Goal: Information Seeking & Learning: Find specific fact

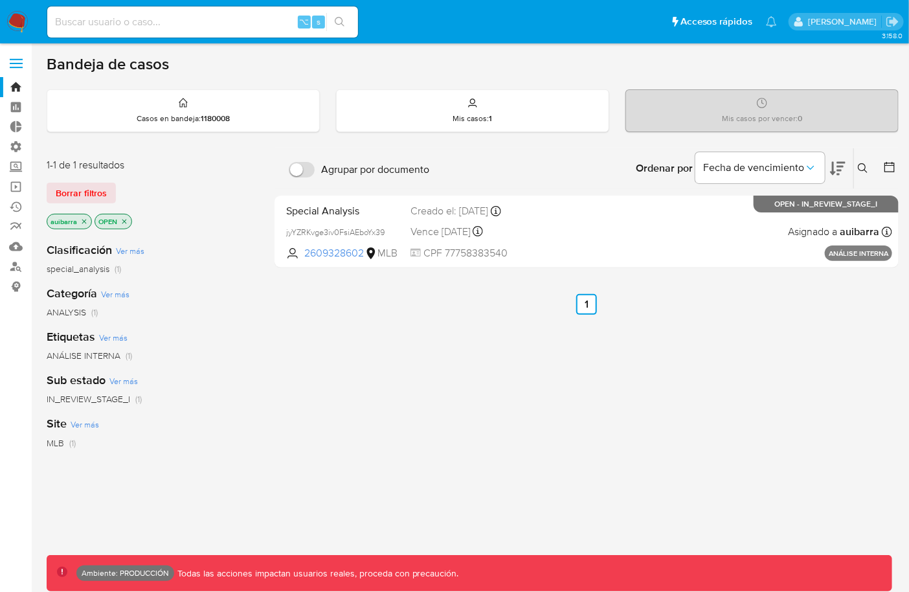
click at [19, 17] on img at bounding box center [17, 22] width 22 height 22
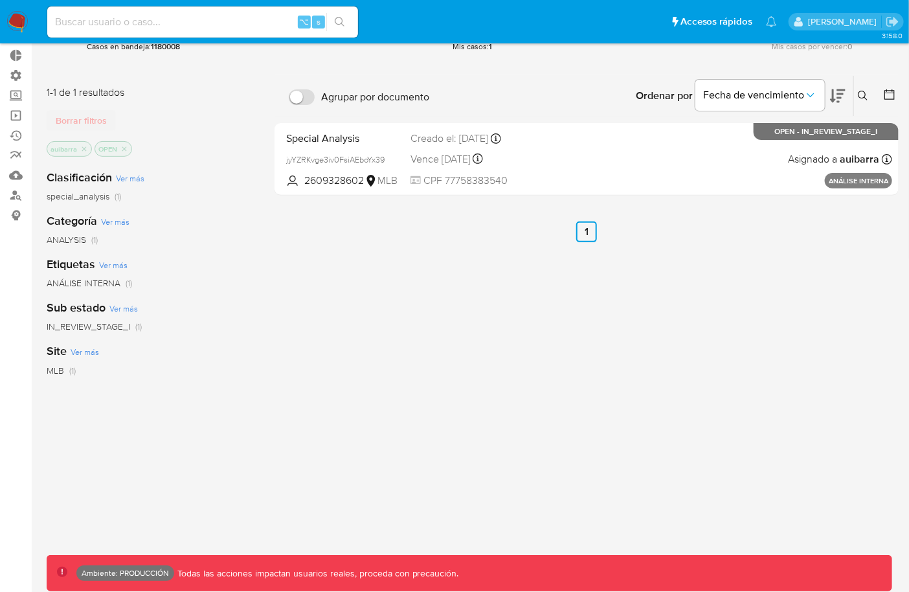
scroll to position [58, 0]
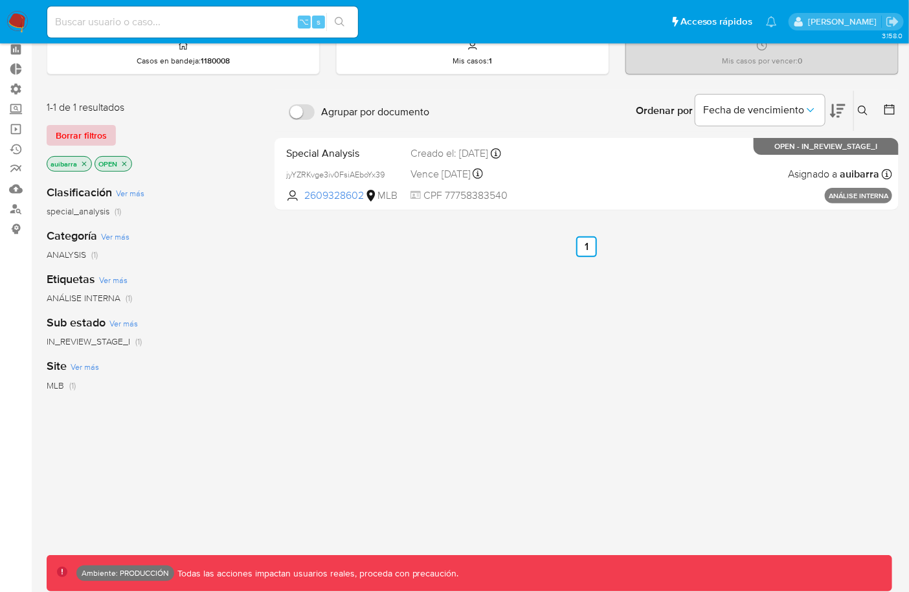
click at [86, 130] on span "Borrar filtros" at bounding box center [81, 135] width 51 height 18
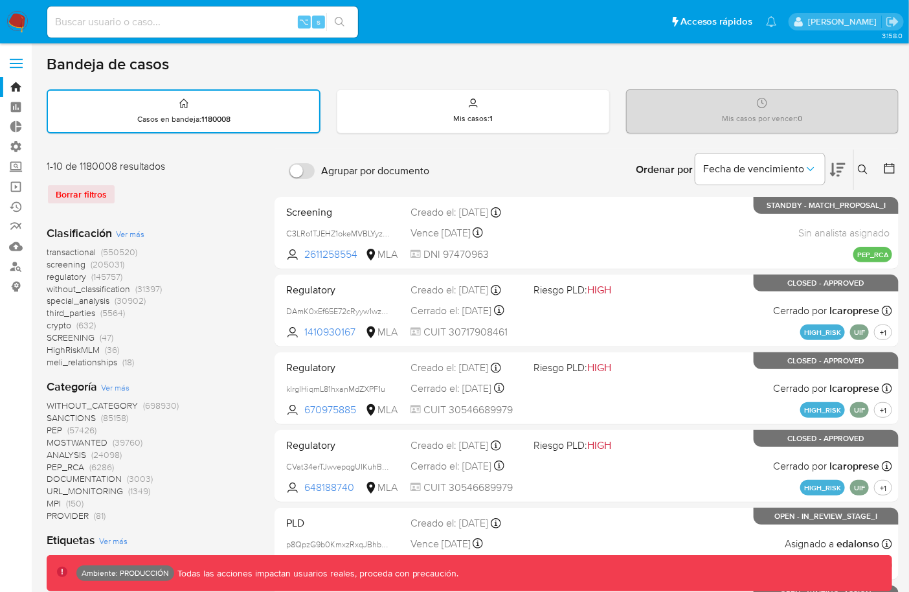
click at [87, 21] on input at bounding box center [202, 22] width 311 height 17
click at [17, 69] on label at bounding box center [16, 63] width 32 height 27
click at [0, 0] on input "checkbox" at bounding box center [0, 0] width 0 height 0
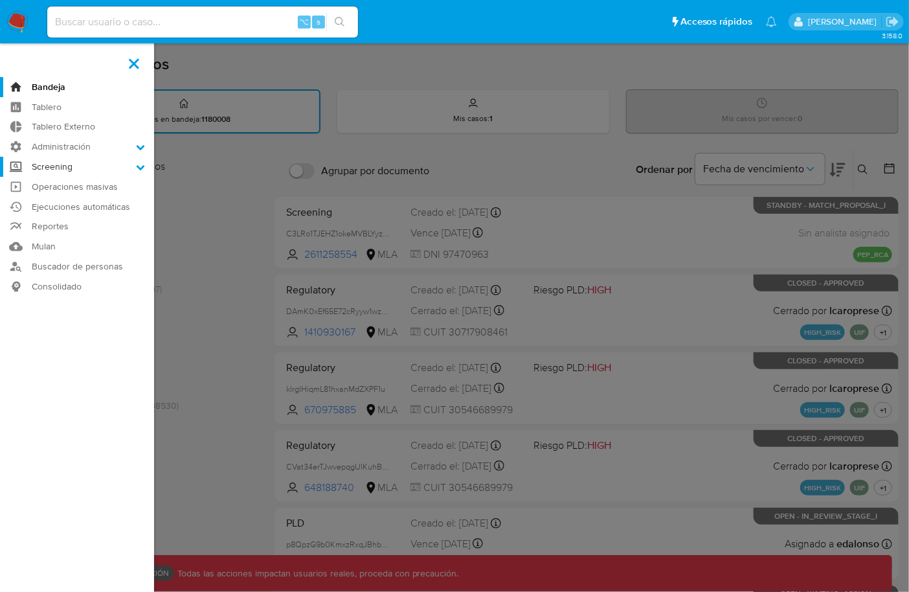
click at [107, 165] on label "Screening" at bounding box center [77, 167] width 154 height 20
click at [0, 0] on input "Screening" at bounding box center [0, 0] width 0 height 0
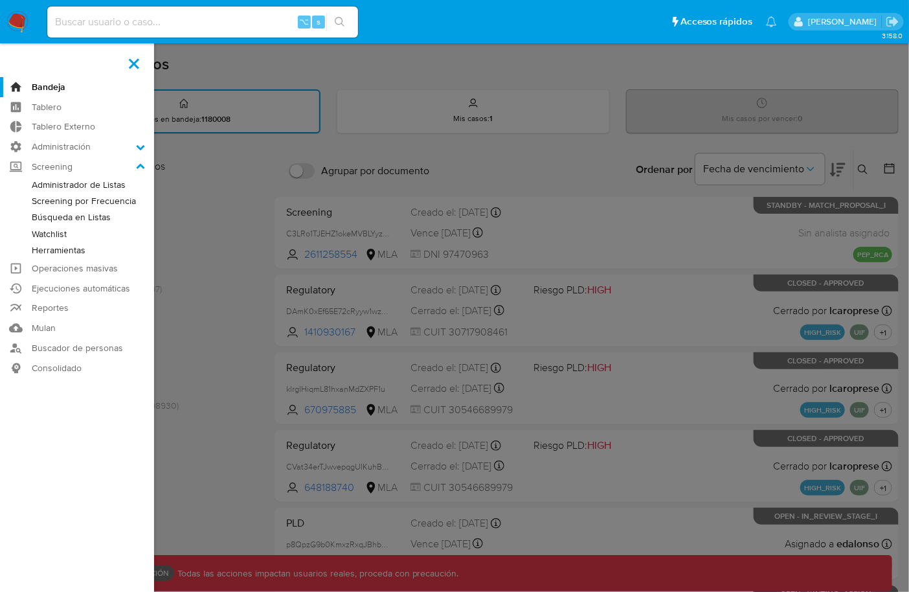
click at [95, 184] on link "Administrador de Listas" at bounding box center [77, 185] width 154 height 16
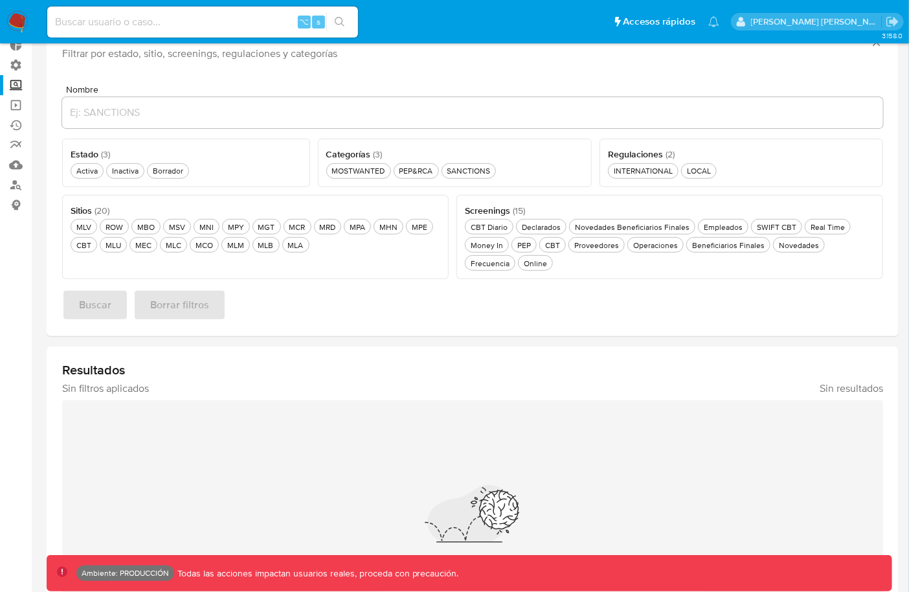
scroll to position [74, 0]
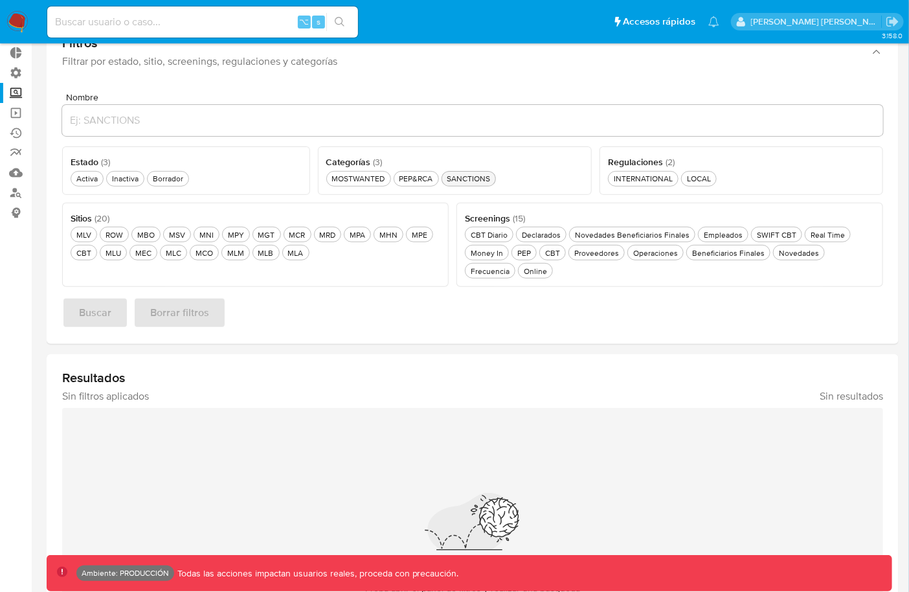
click at [480, 179] on div "SANCTIONS SANCTIONS" at bounding box center [469, 178] width 49 height 11
click at [485, 177] on div "SANCTIONS SANCTIONS" at bounding box center [469, 178] width 49 height 11
click at [425, 177] on div "PEP&RCA PEP&RCA" at bounding box center [416, 178] width 39 height 11
click at [429, 183] on div "PEP&RCA PEP&RCA" at bounding box center [416, 178] width 39 height 11
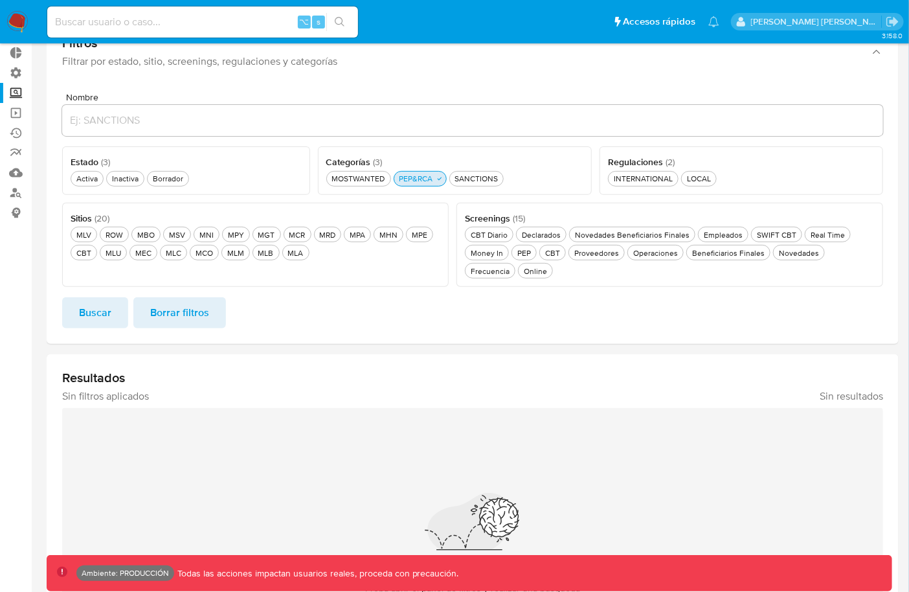
click at [429, 183] on div "PEP&RCA PEP&RCA" at bounding box center [416, 178] width 39 height 11
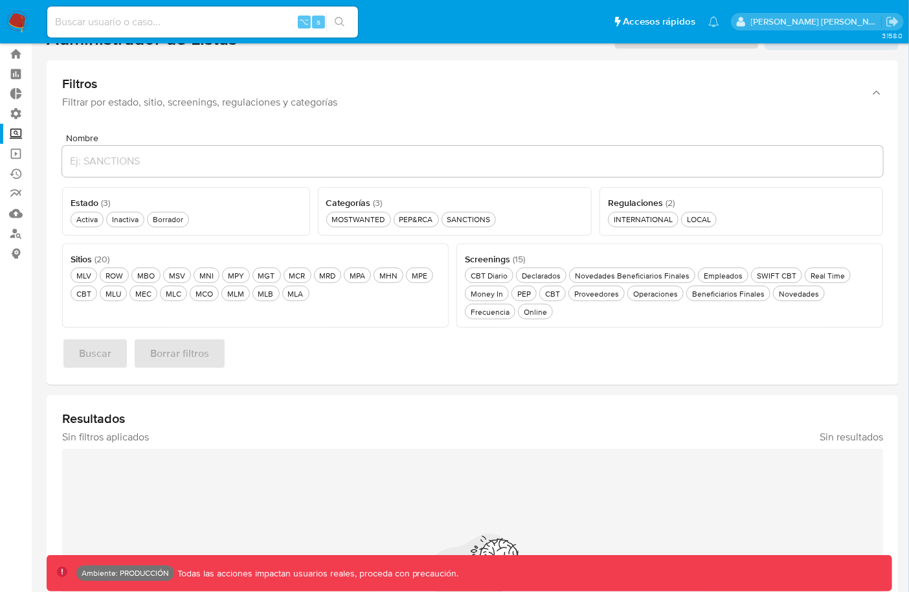
scroll to position [0, 0]
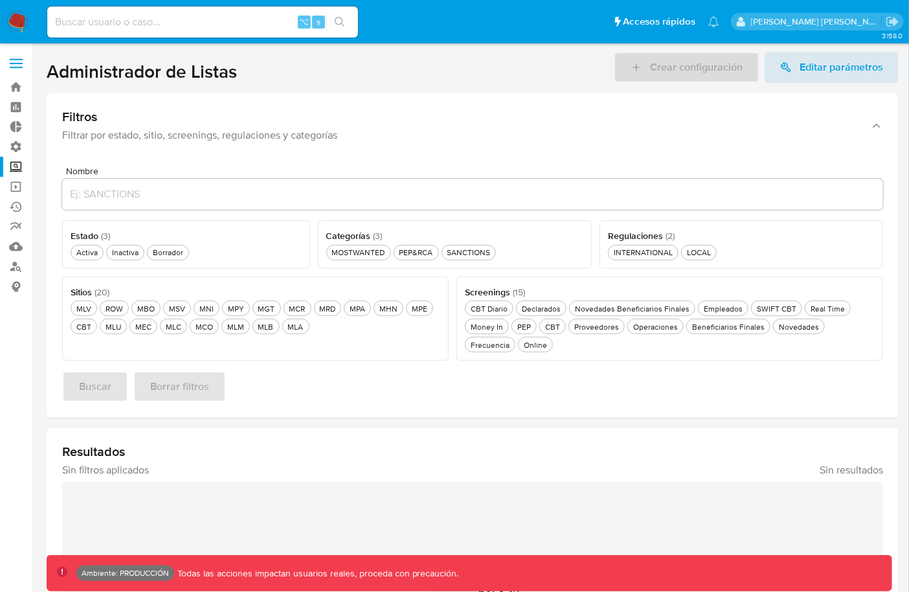
click at [19, 67] on span at bounding box center [16, 68] width 13 height 2
click at [0, 0] on input "checkbox" at bounding box center [0, 0] width 0 height 0
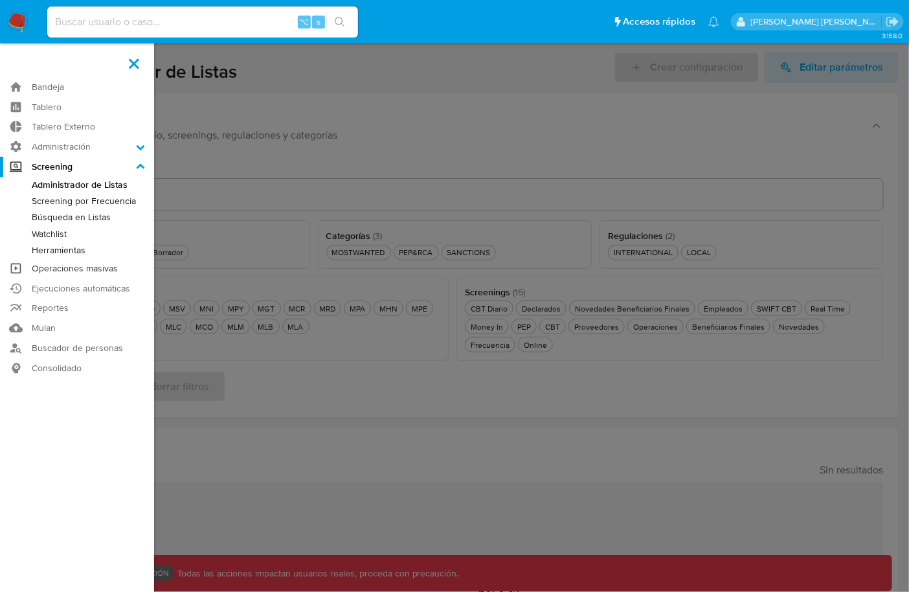
click at [55, 270] on link "Operaciones masivas" at bounding box center [77, 268] width 154 height 20
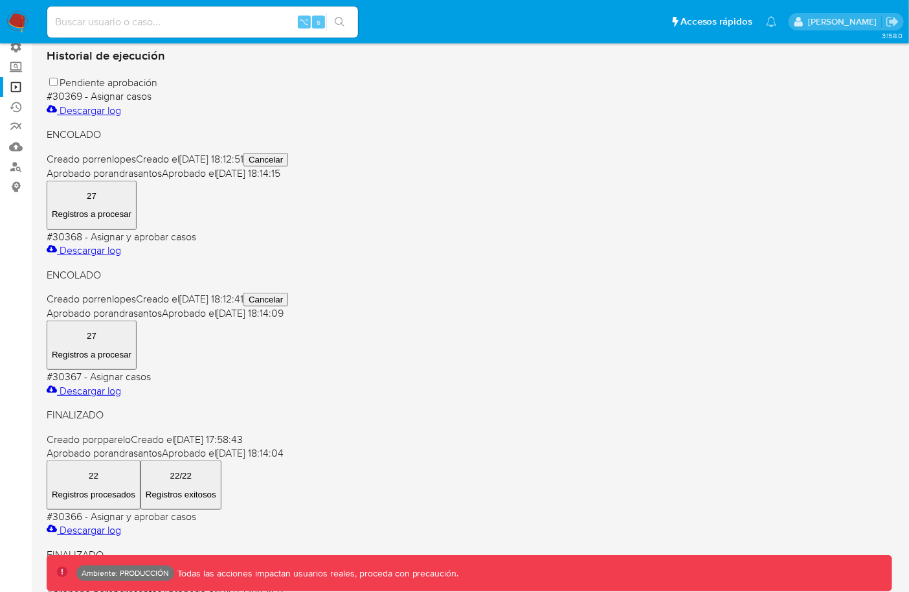
scroll to position [89, 0]
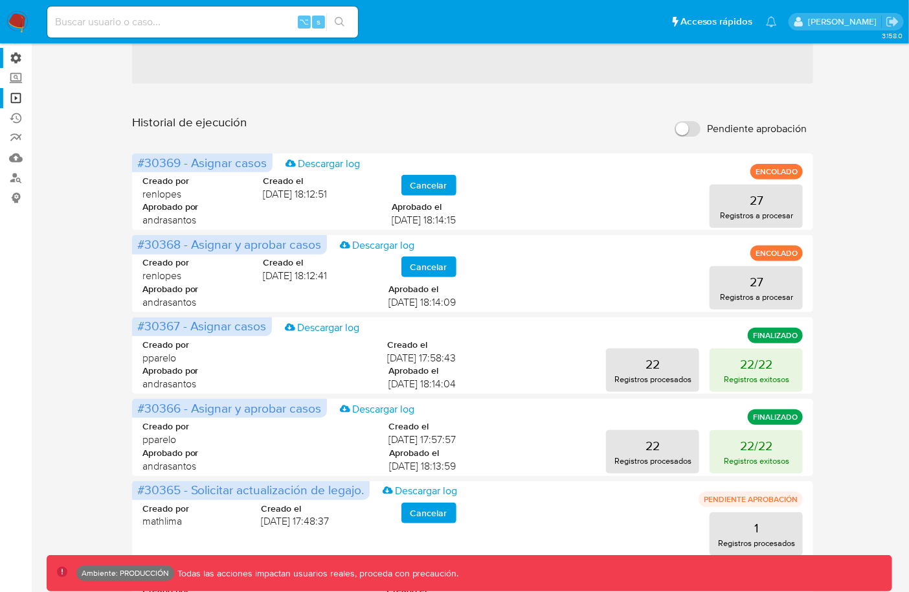
click at [21, 60] on label "Administración" at bounding box center [77, 58] width 154 height 20
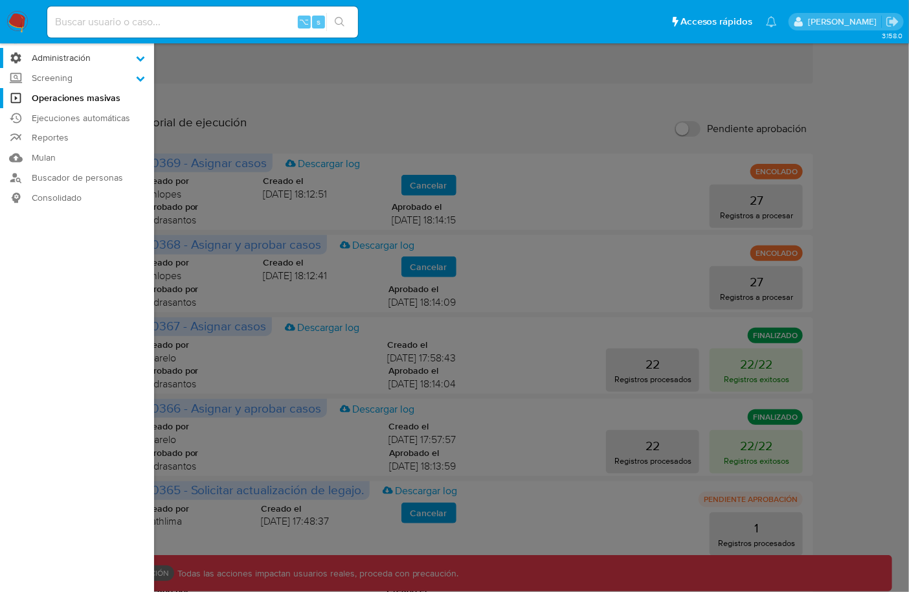
click at [0, 0] on input "Administración" at bounding box center [0, 0] width 0 height 0
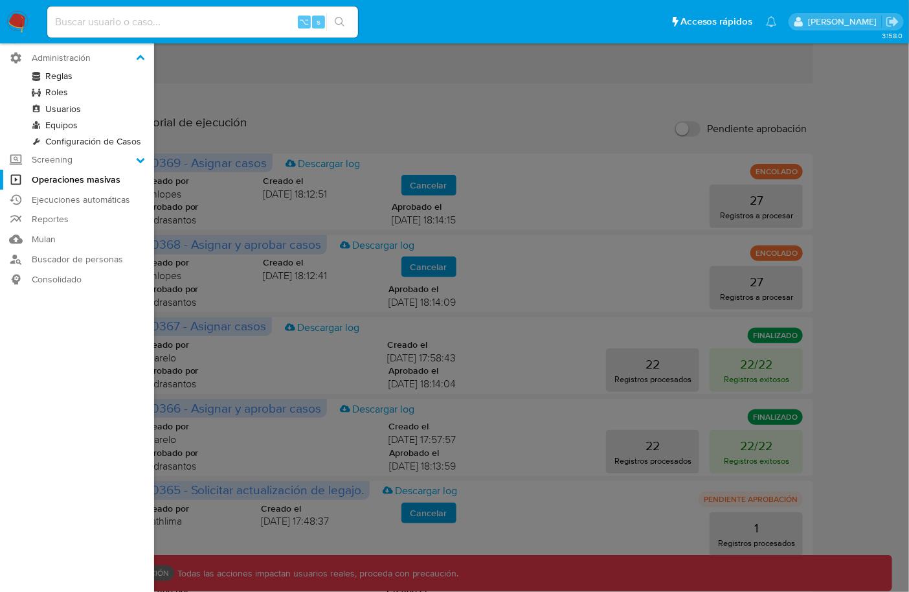
click at [30, 21] on nav "Pausado Ver notificaciones ⌥ s Accesos rápidos Presiona las siguientes teclas p…" at bounding box center [454, 21] width 909 height 43
click at [23, 23] on img at bounding box center [17, 22] width 22 height 22
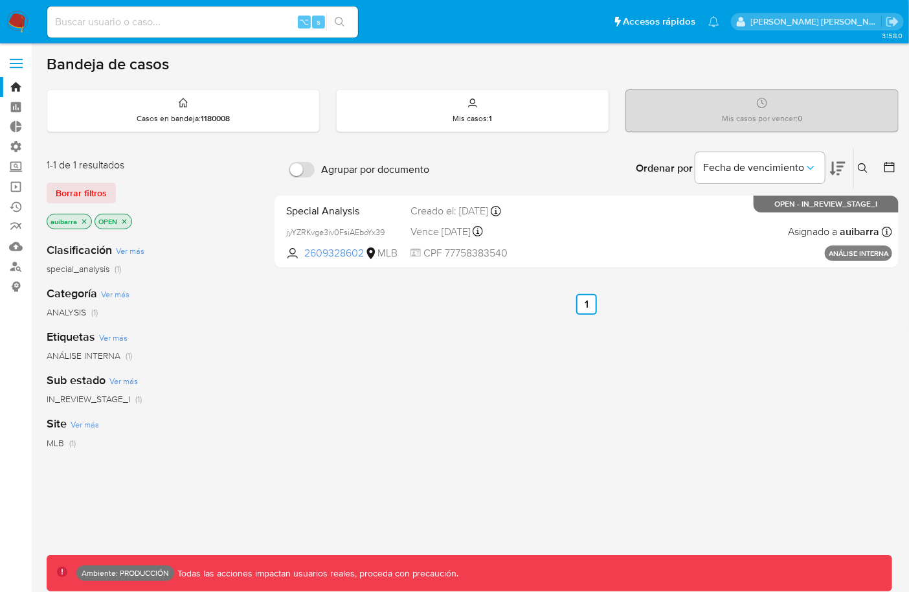
click at [181, 16] on input at bounding box center [202, 22] width 311 height 17
paste input "1683269938"
type input "1683269938"
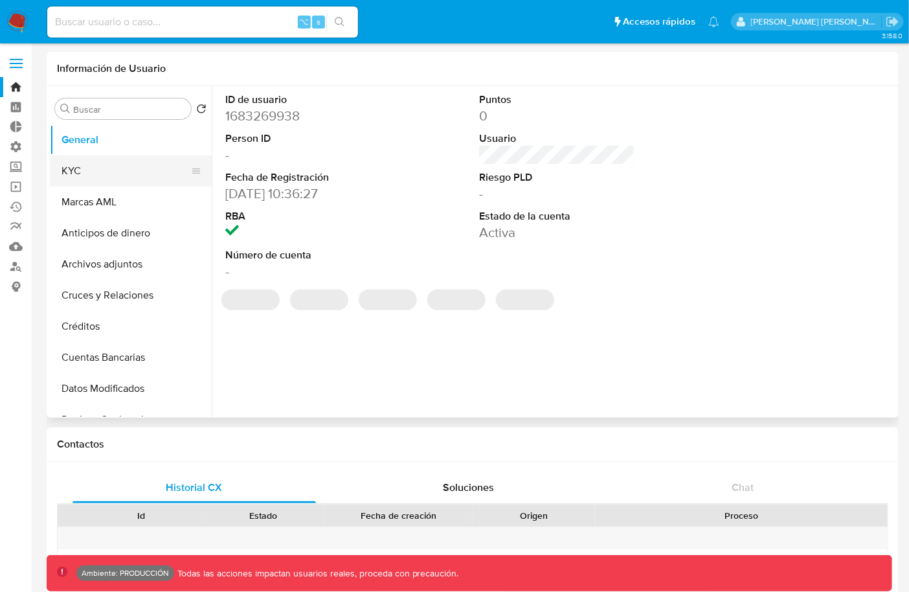
select select "10"
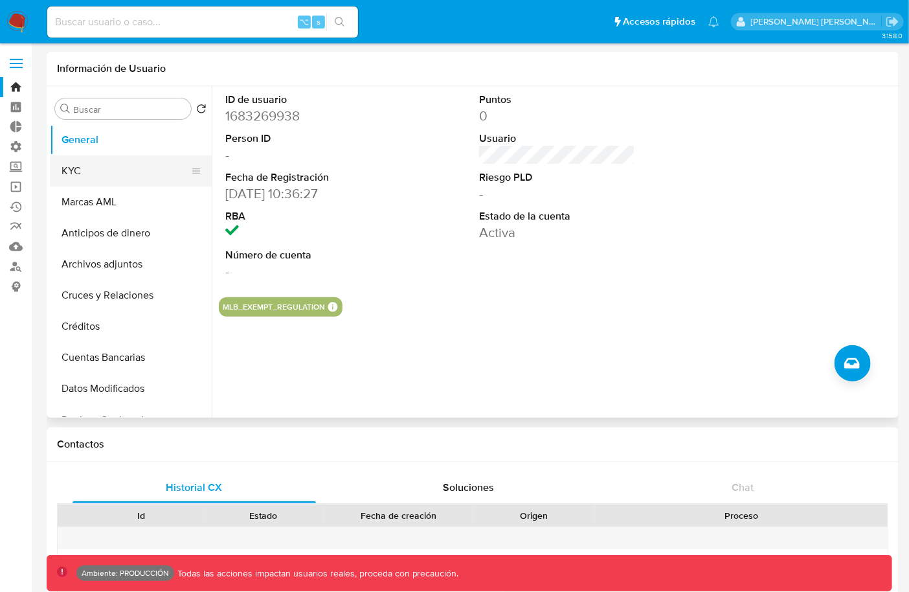
click at [141, 165] on button "KYC" at bounding box center [126, 170] width 152 height 31
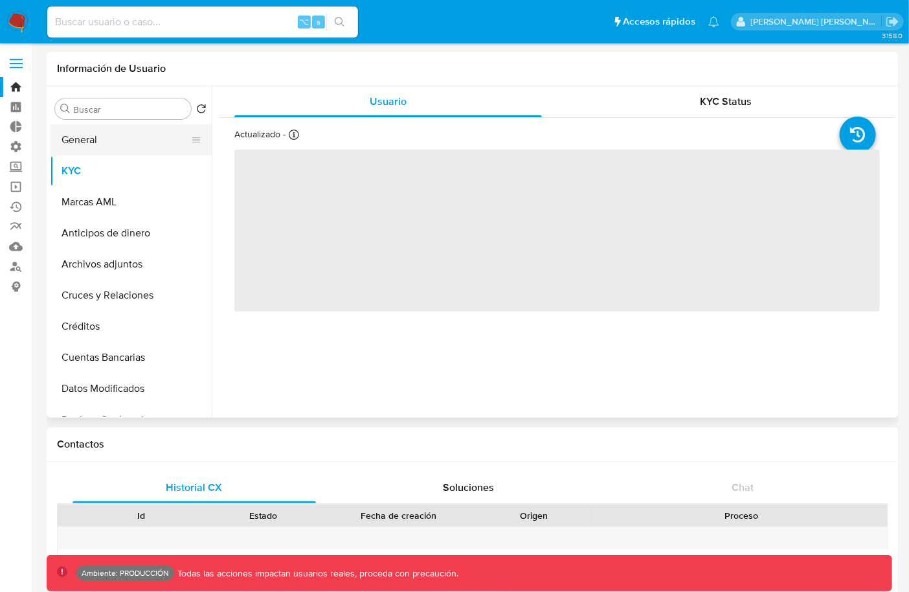
click at [138, 141] on button "General" at bounding box center [126, 139] width 152 height 31
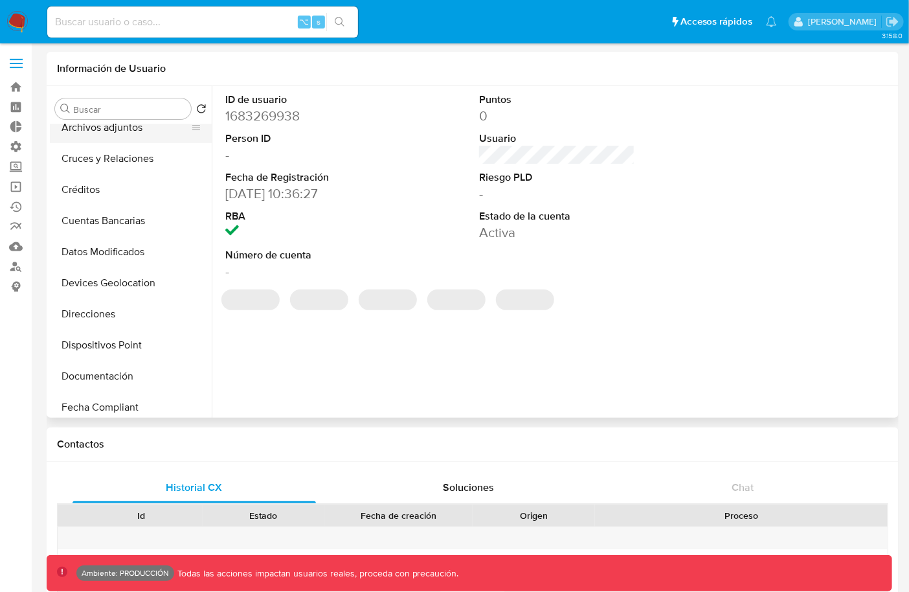
scroll to position [200, 0]
select select "10"
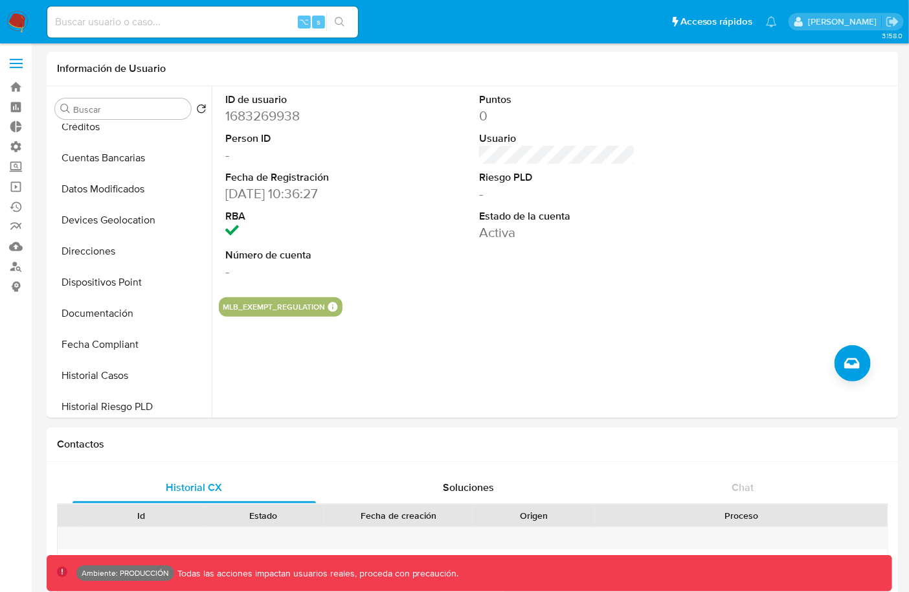
click at [154, 17] on input at bounding box center [202, 22] width 311 height 17
paste input "1337544442"
type input "1337544442"
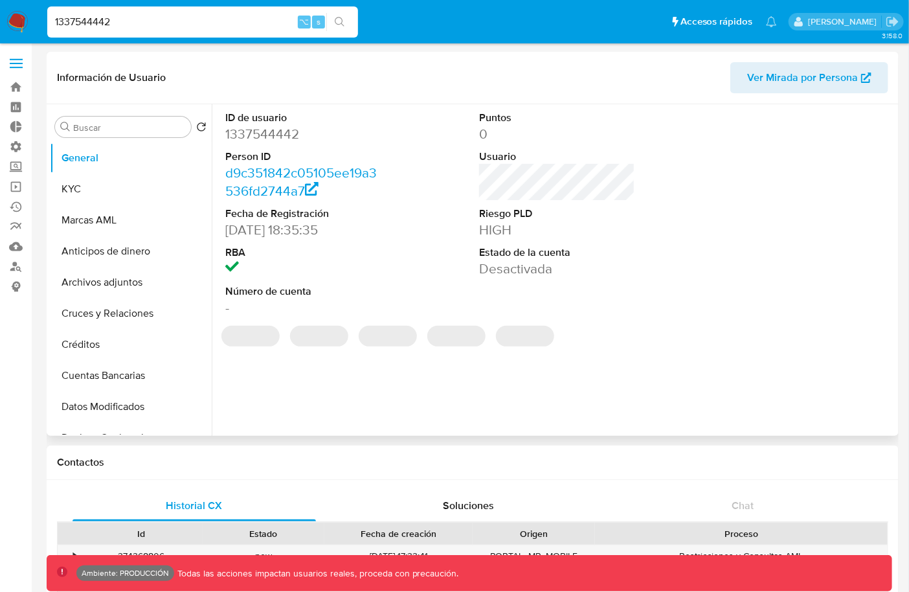
select select "10"
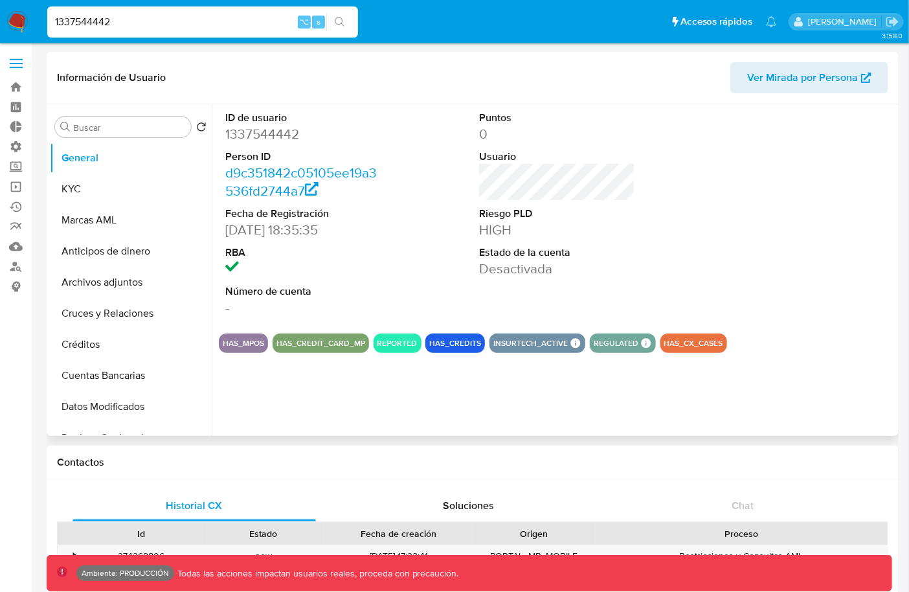
drag, startPoint x: 285, startPoint y: 343, endPoint x: 356, endPoint y: 349, distance: 71.5
click at [356, 346] on button "HAS_CREDIT_CARD_MP" at bounding box center [321, 343] width 89 height 5
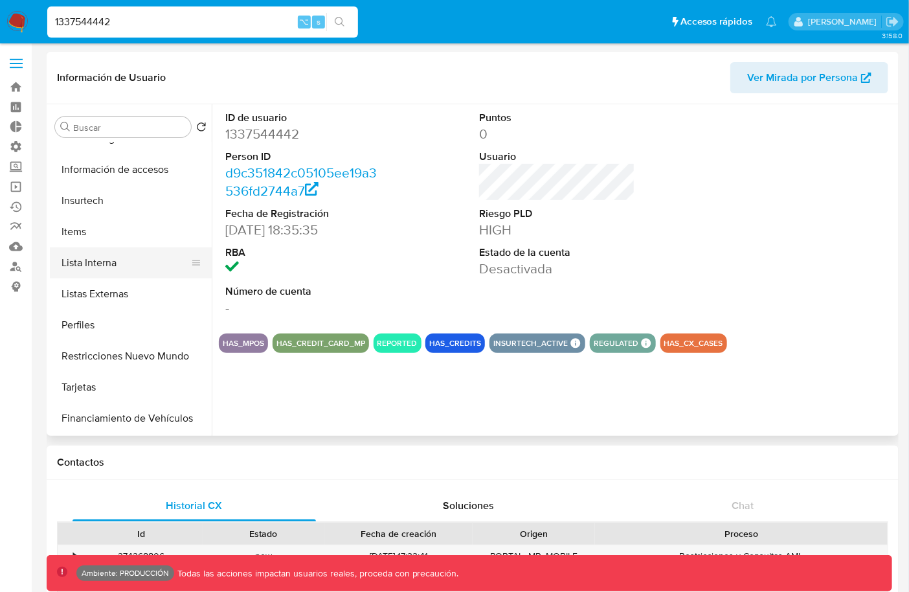
scroll to position [551, 0]
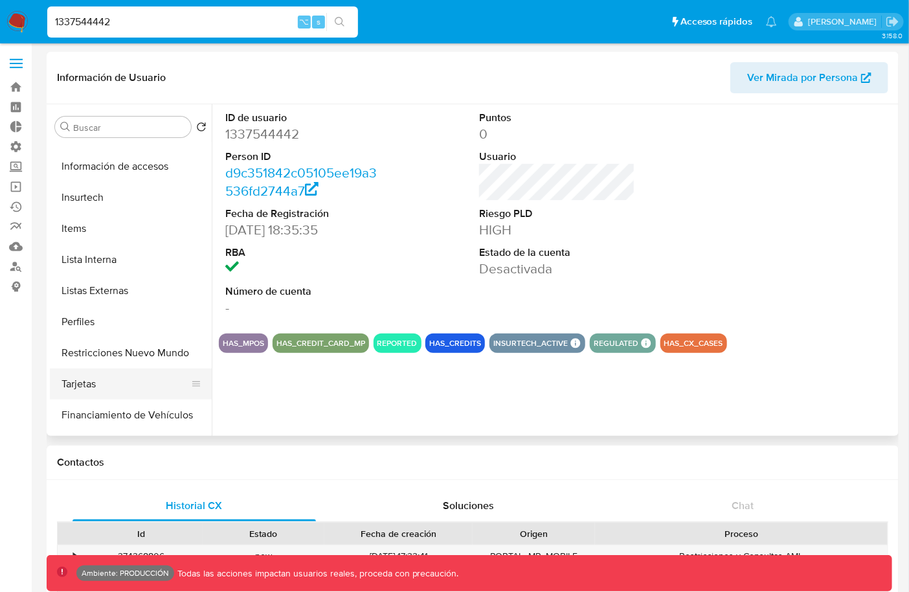
click at [104, 383] on button "Tarjetas" at bounding box center [126, 384] width 152 height 31
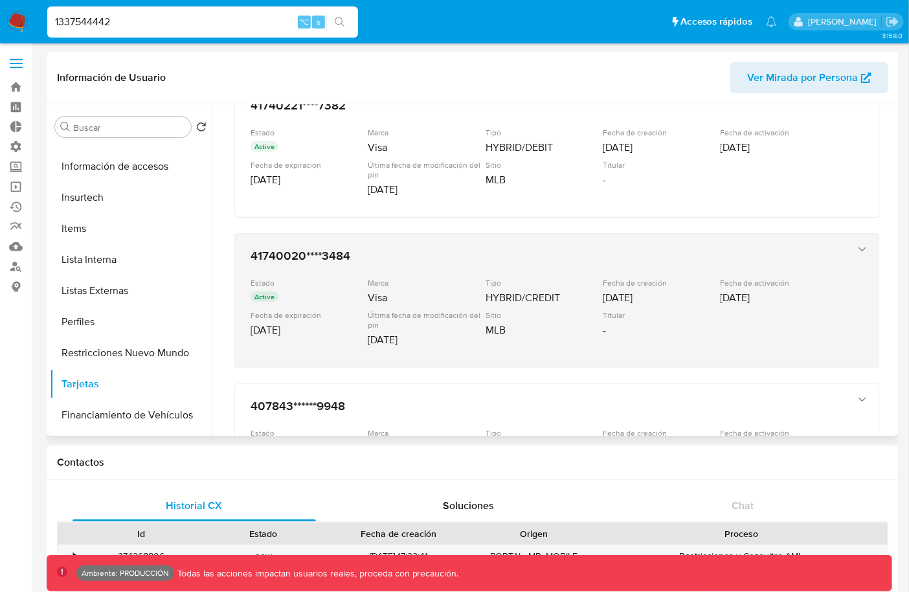
scroll to position [130, 0]
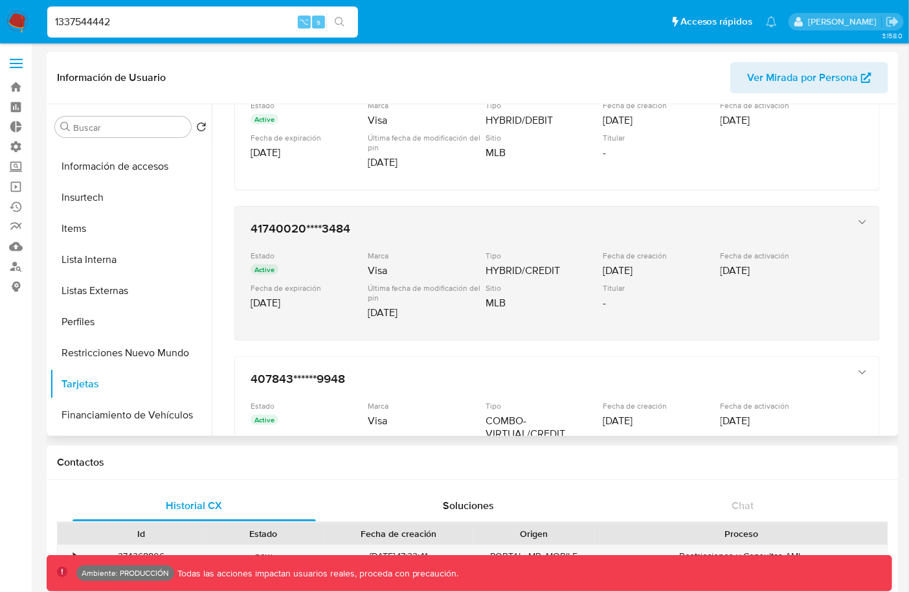
click at [519, 271] on div "HYBRID/CREDIT" at bounding box center [543, 270] width 115 height 13
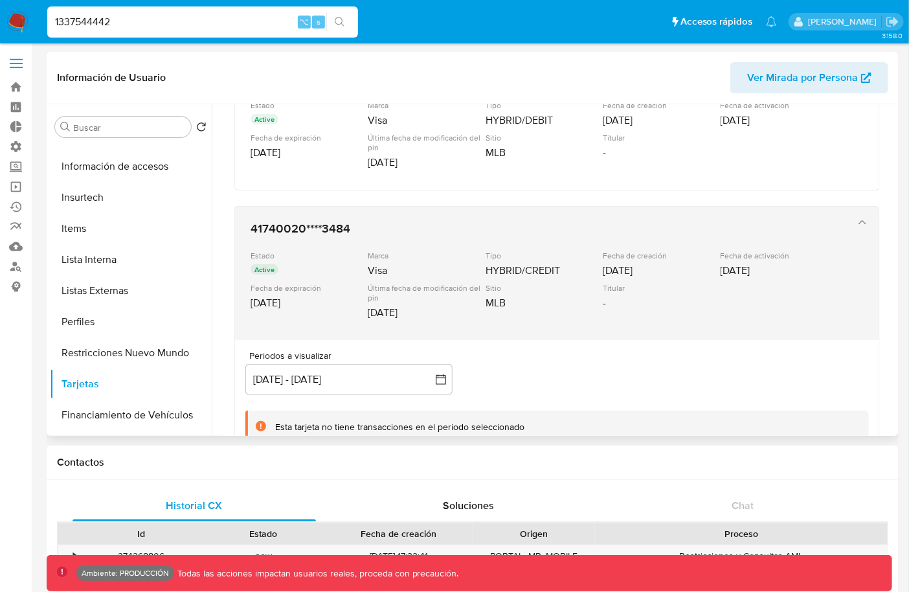
click at [496, 266] on div "HYBRID/CREDIT" at bounding box center [543, 270] width 115 height 13
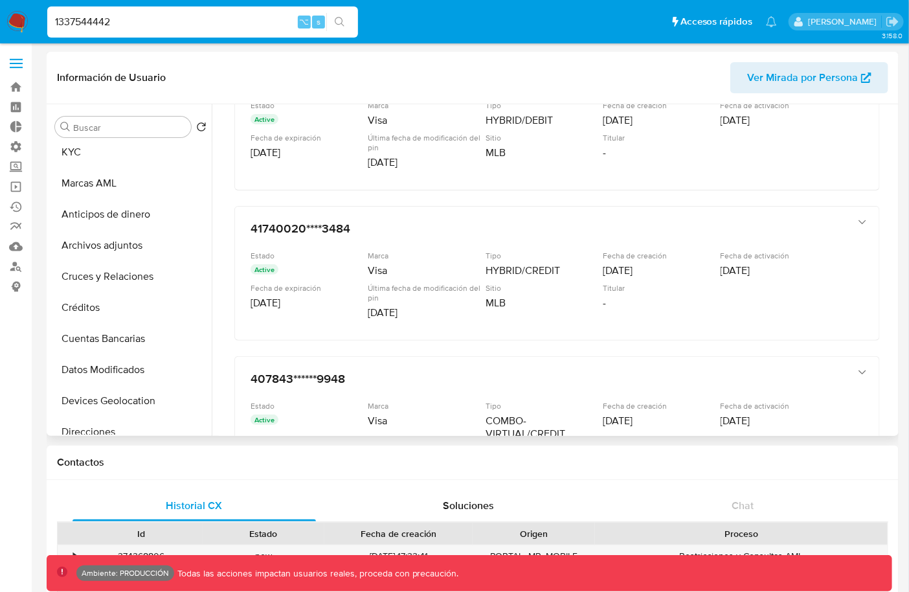
scroll to position [0, 0]
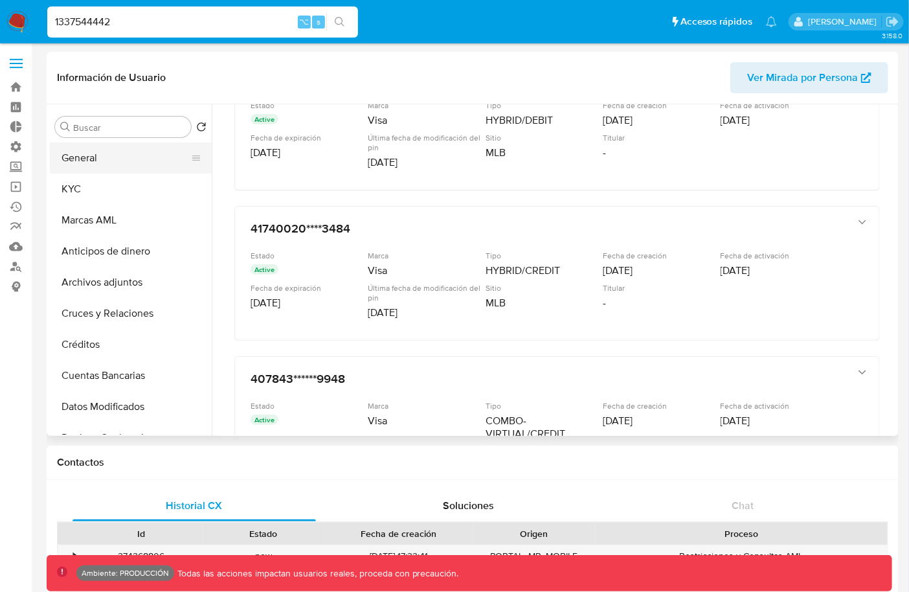
click at [126, 169] on button "General" at bounding box center [126, 158] width 152 height 31
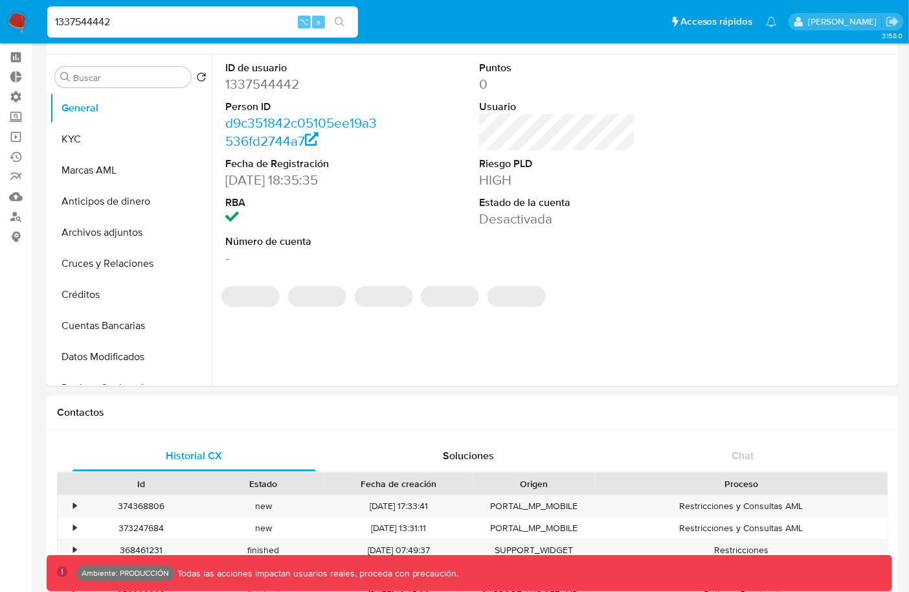
scroll to position [54, 0]
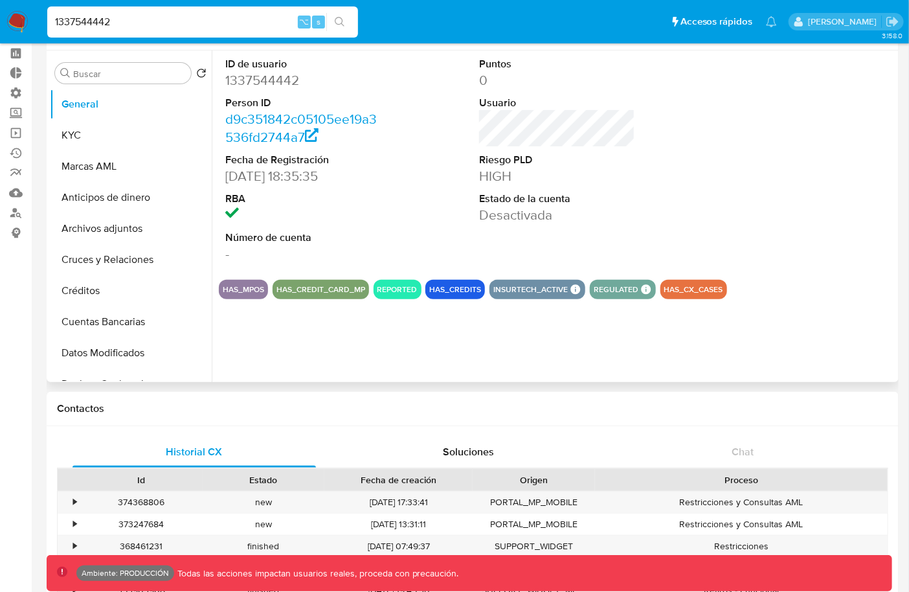
click at [239, 291] on button "HAS_MPOS" at bounding box center [243, 289] width 41 height 5
click at [391, 297] on div "REPORTED" at bounding box center [398, 289] width 48 height 19
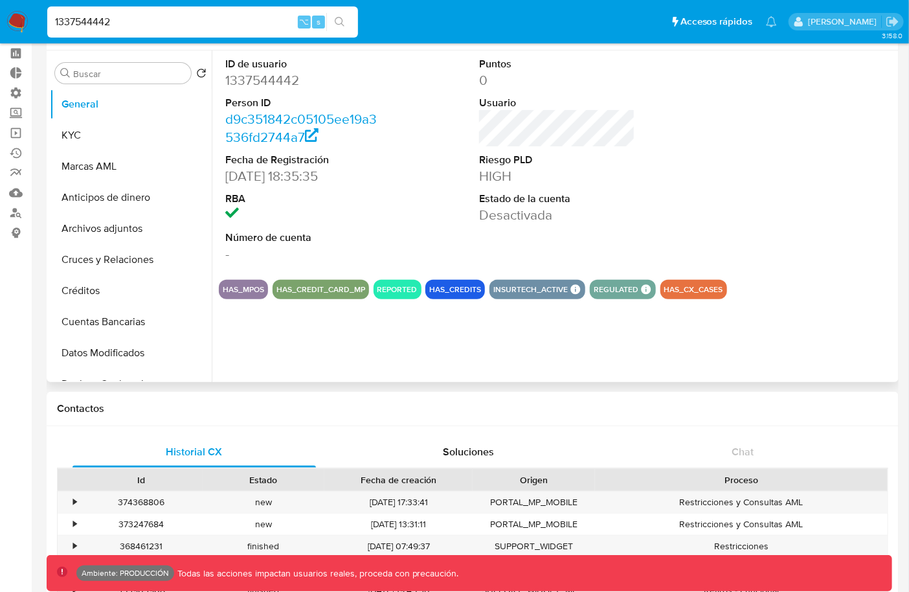
click at [465, 292] on button "HAS_CREDITS" at bounding box center [455, 289] width 52 height 5
click at [155, 289] on button "Créditos" at bounding box center [126, 290] width 152 height 31
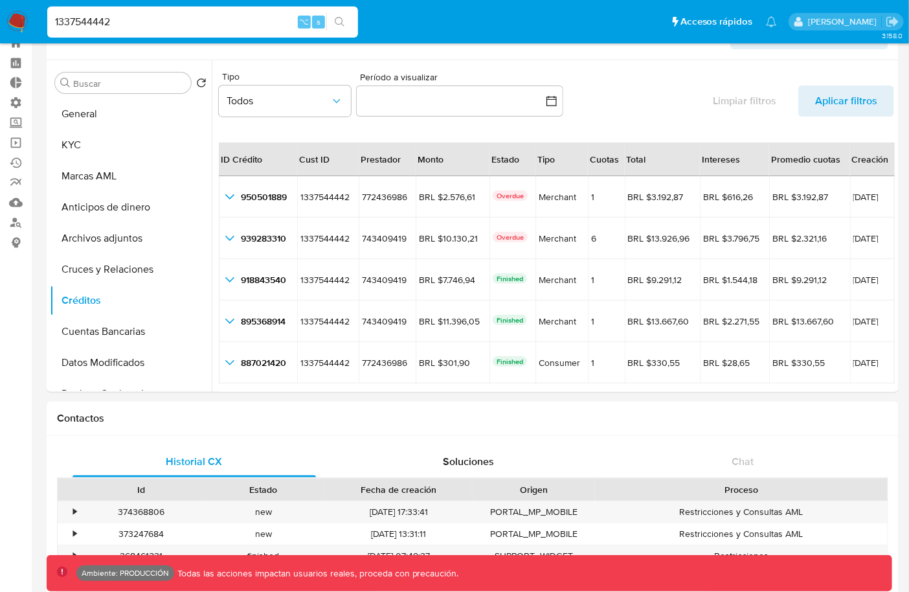
scroll to position [48, 0]
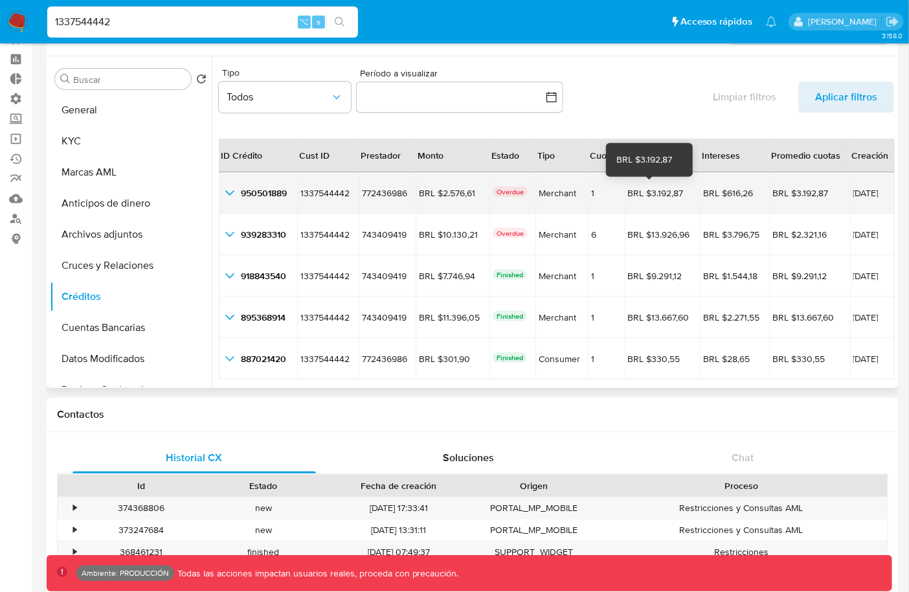
click at [632, 188] on div "BRL $3.192,87" at bounding box center [662, 193] width 69 height 12
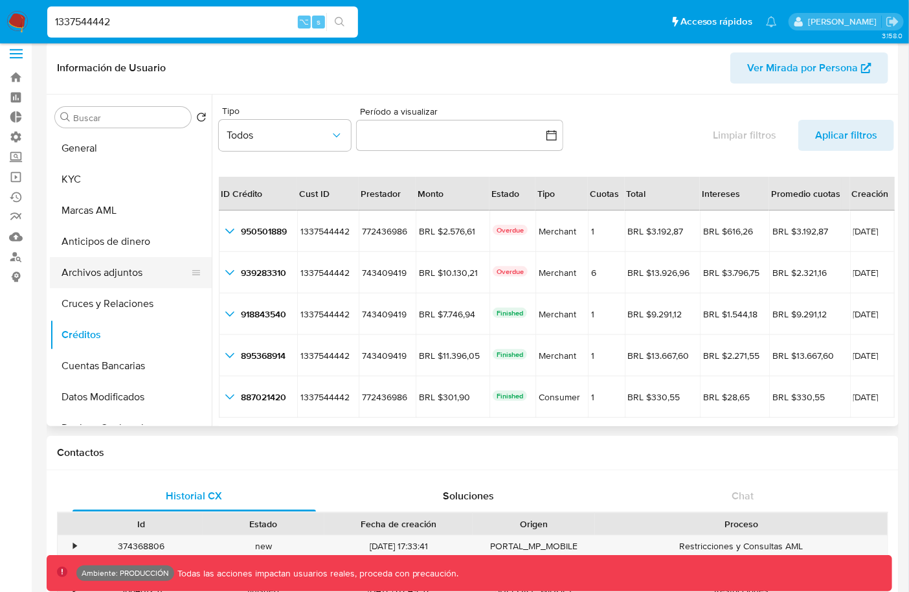
scroll to position [6, 0]
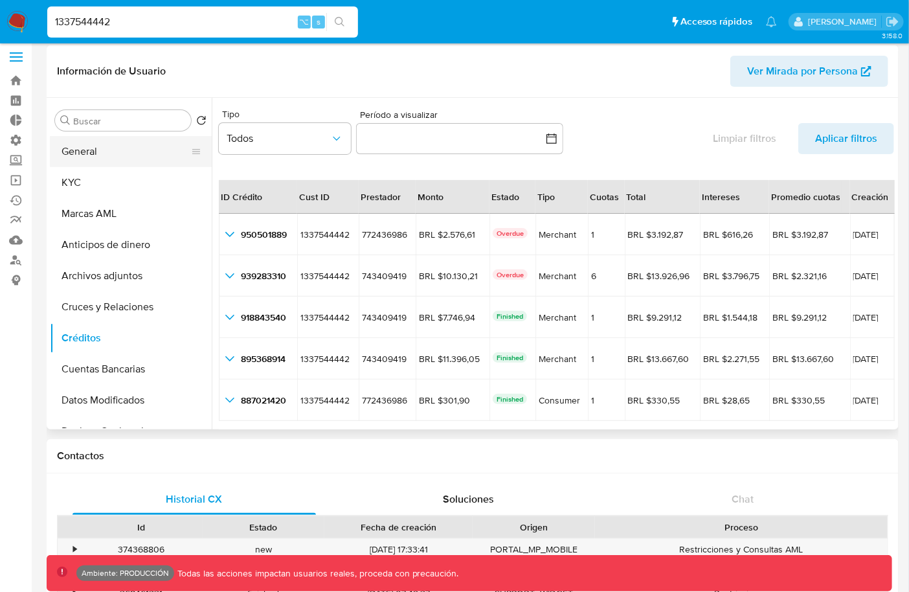
click at [140, 162] on button "General" at bounding box center [126, 151] width 152 height 31
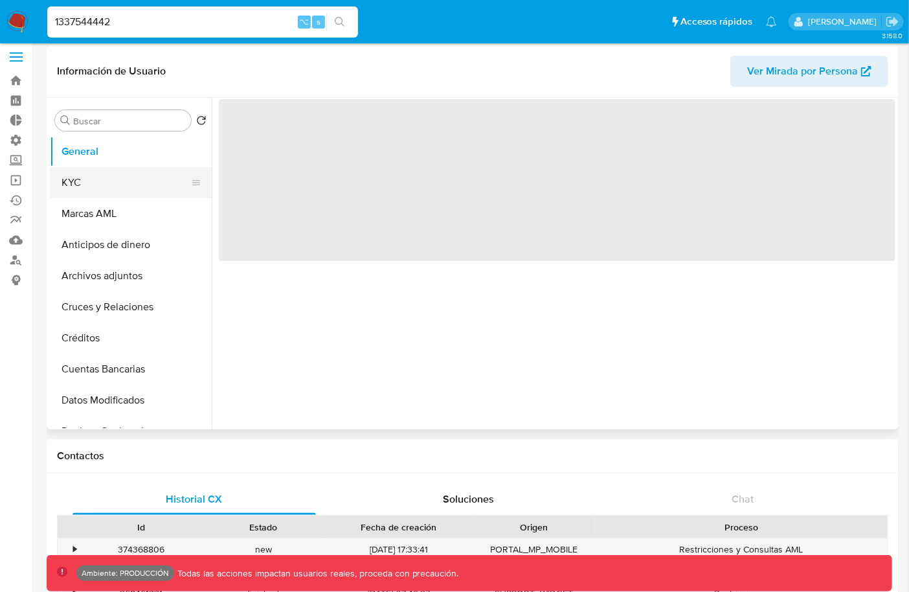
click at [129, 176] on button "KYC" at bounding box center [126, 182] width 152 height 31
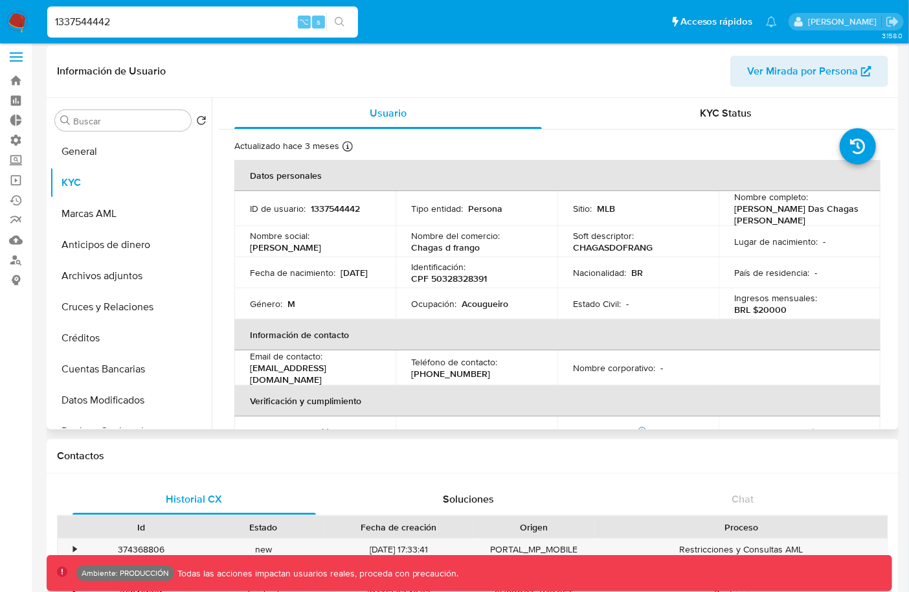
click at [602, 206] on p "MLB" at bounding box center [606, 209] width 18 height 12
click at [21, 60] on span at bounding box center [16, 61] width 13 height 2
click at [0, 0] on input "checkbox" at bounding box center [0, 0] width 0 height 0
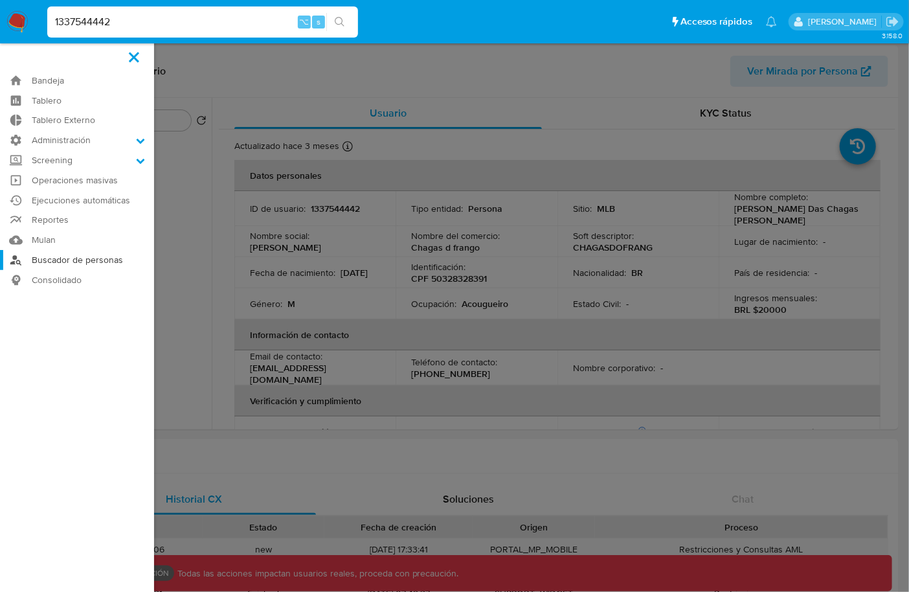
click at [49, 255] on link "Buscador de personas" at bounding box center [77, 260] width 154 height 20
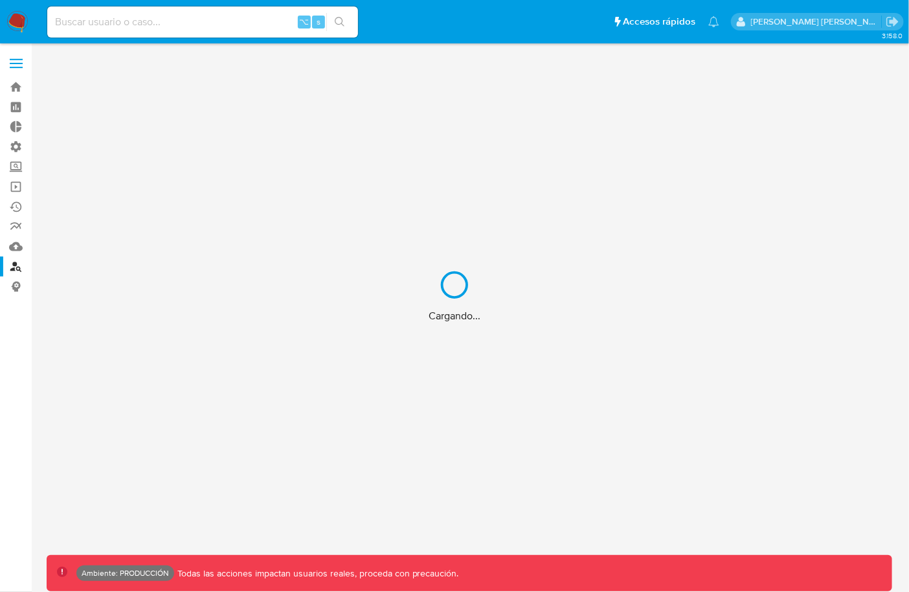
click at [17, 54] on div "Cargando..." at bounding box center [454, 296] width 909 height 592
click at [17, 65] on div "Cargando..." at bounding box center [454, 296] width 909 height 592
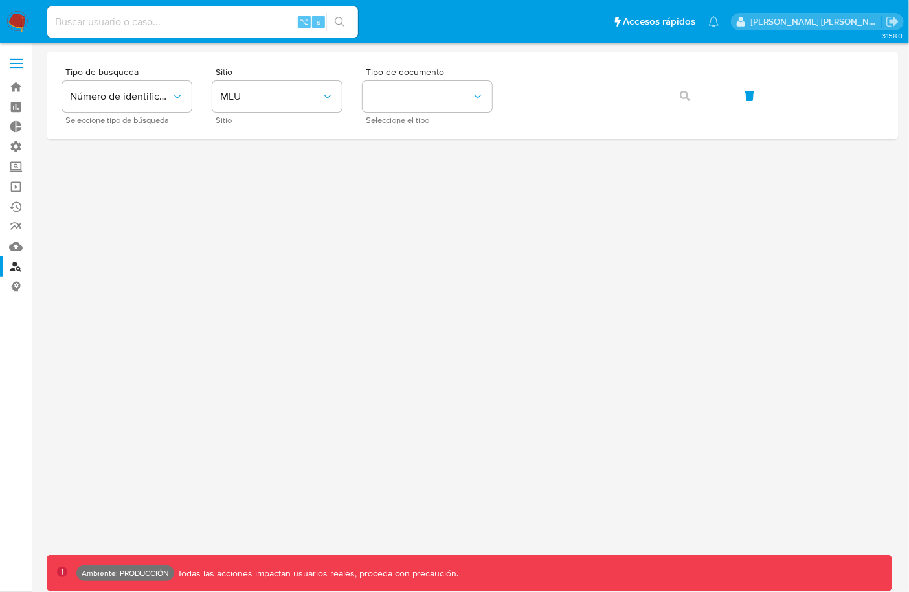
click at [17, 65] on label at bounding box center [16, 63] width 32 height 27
click at [0, 0] on input "checkbox" at bounding box center [0, 0] width 0 height 0
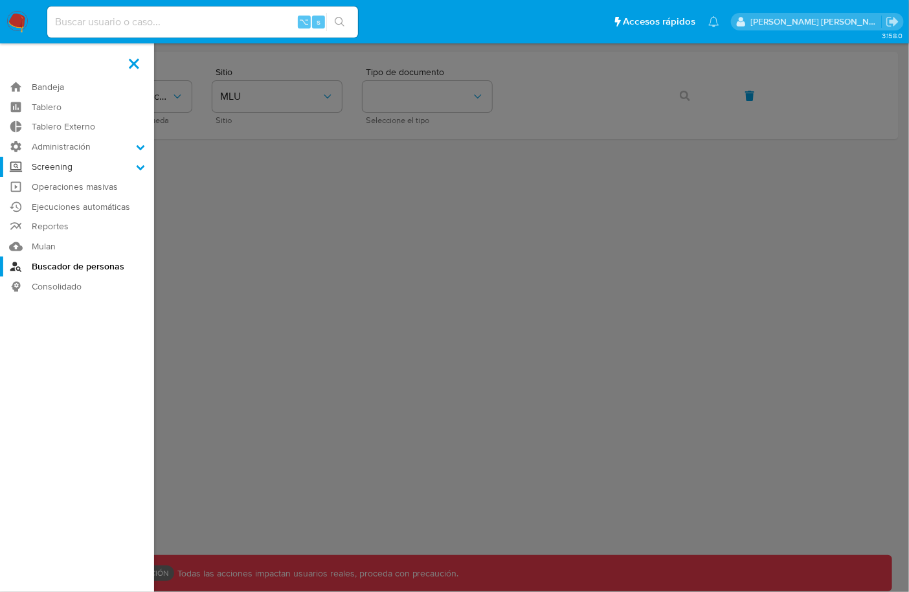
click at [59, 161] on label "Screening" at bounding box center [77, 167] width 154 height 20
click at [0, 0] on input "Screening" at bounding box center [0, 0] width 0 height 0
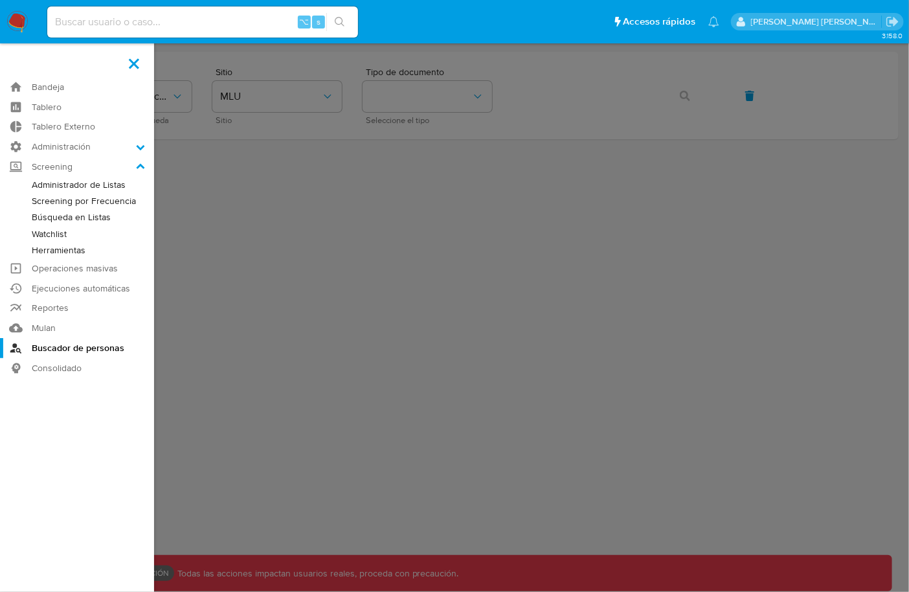
click at [60, 187] on link "Administrador de Listas" at bounding box center [77, 185] width 154 height 16
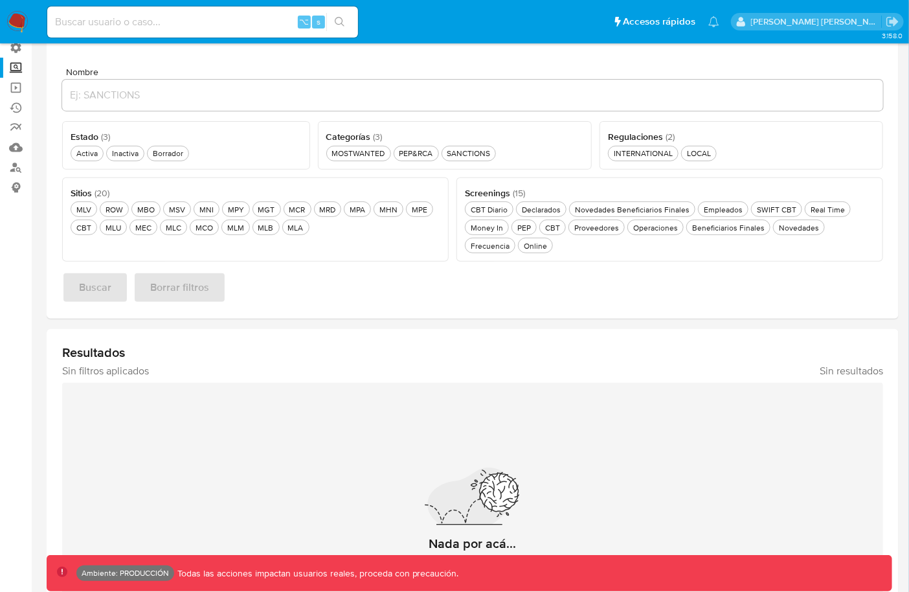
scroll to position [9, 0]
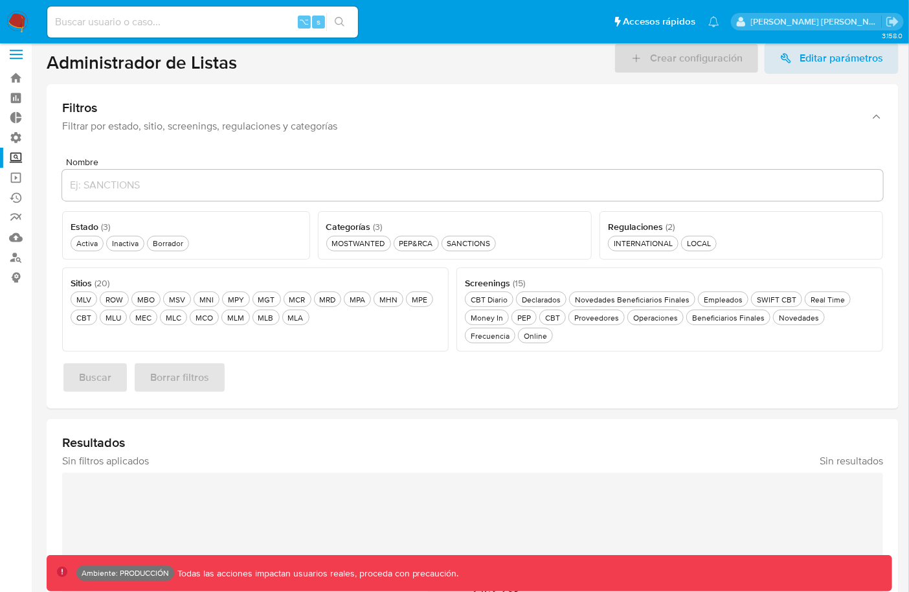
click at [16, 47] on label at bounding box center [16, 54] width 32 height 27
click at [0, 0] on input "checkbox" at bounding box center [0, 0] width 0 height 0
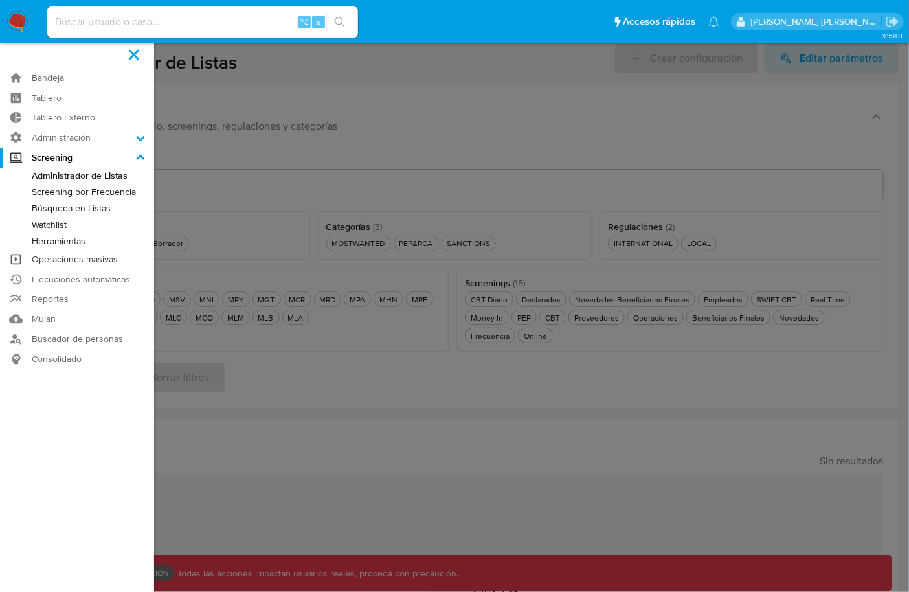
click at [68, 261] on link "Operaciones masivas" at bounding box center [77, 259] width 154 height 20
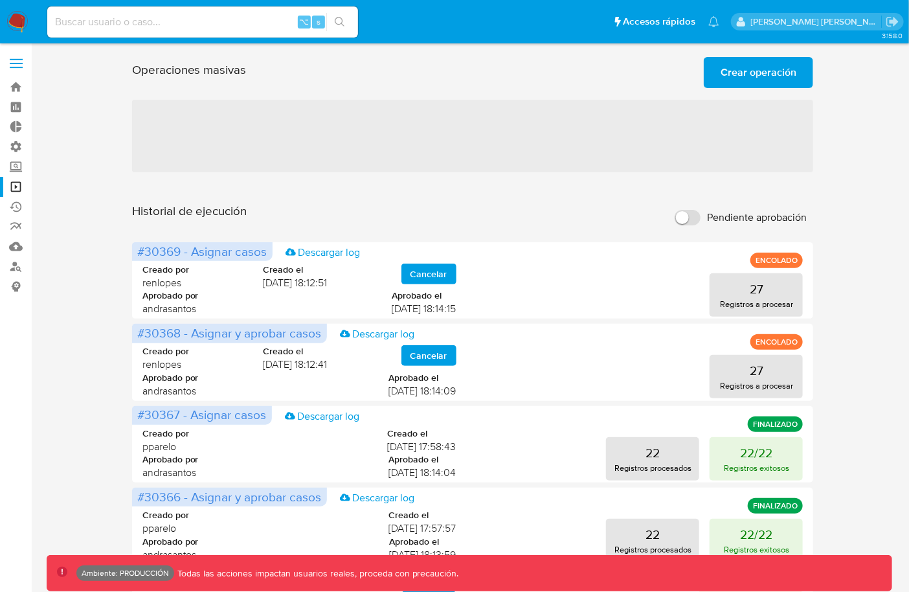
click at [19, 60] on span at bounding box center [16, 59] width 13 height 2
click at [0, 0] on input "checkbox" at bounding box center [0, 0] width 0 height 0
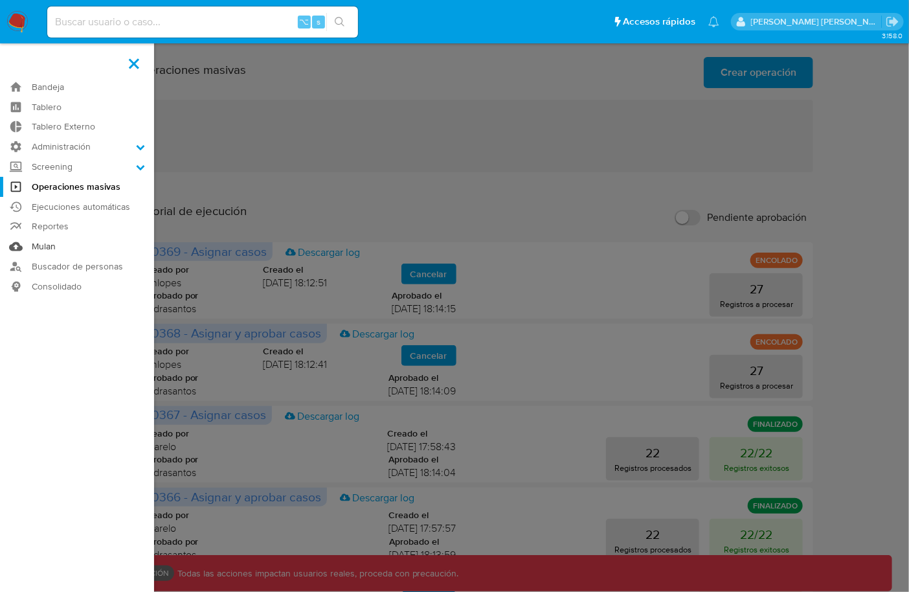
click at [56, 247] on link "Mulan" at bounding box center [77, 246] width 154 height 20
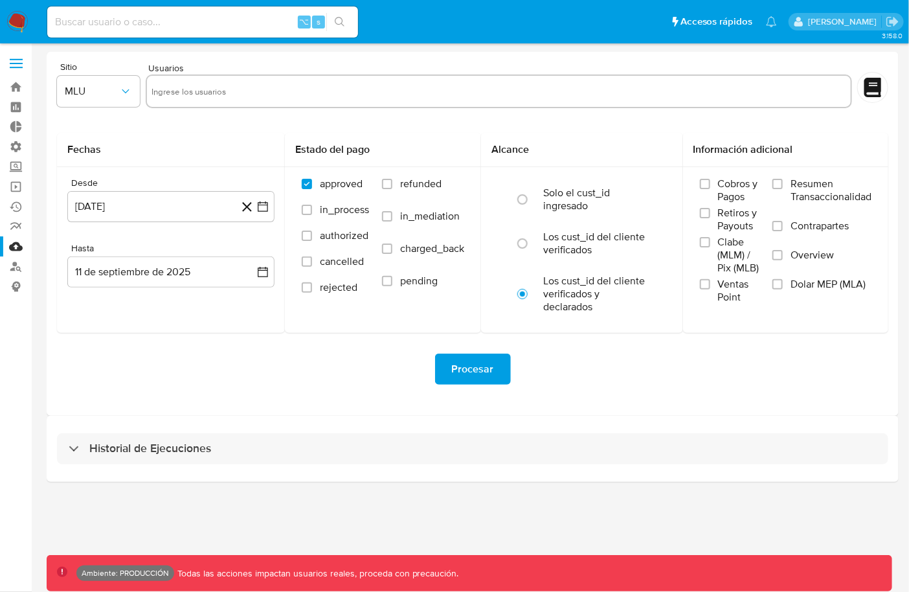
click at [17, 62] on label at bounding box center [16, 63] width 32 height 27
click at [0, 0] on input "checkbox" at bounding box center [0, 0] width 0 height 0
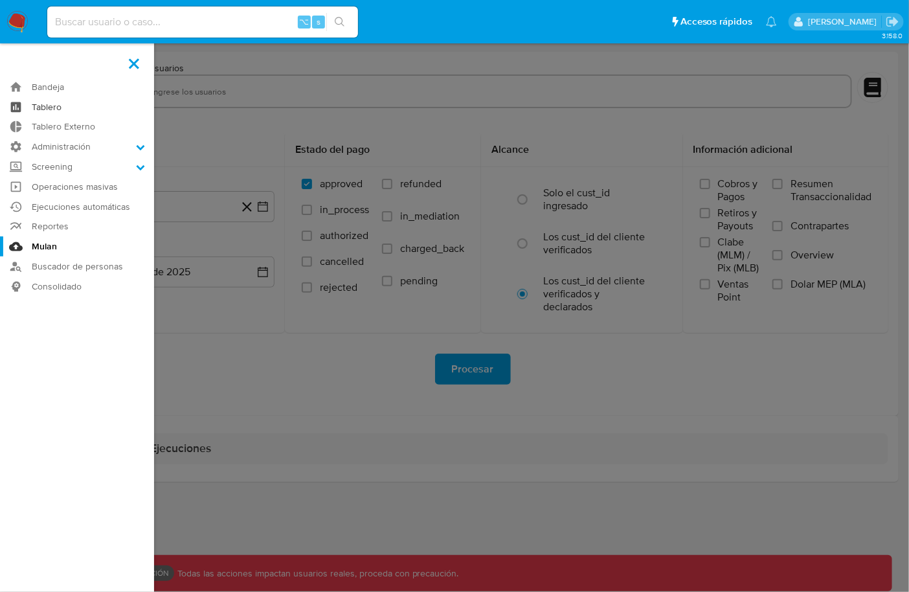
click at [85, 109] on link "Tablero" at bounding box center [77, 107] width 154 height 20
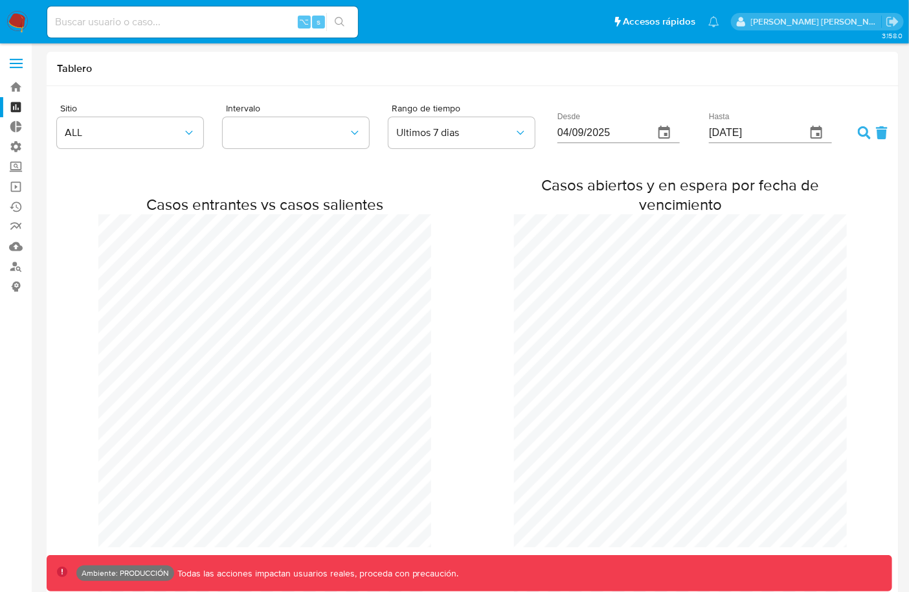
click at [23, 61] on label at bounding box center [16, 63] width 32 height 27
click at [0, 0] on input "checkbox" at bounding box center [0, 0] width 0 height 0
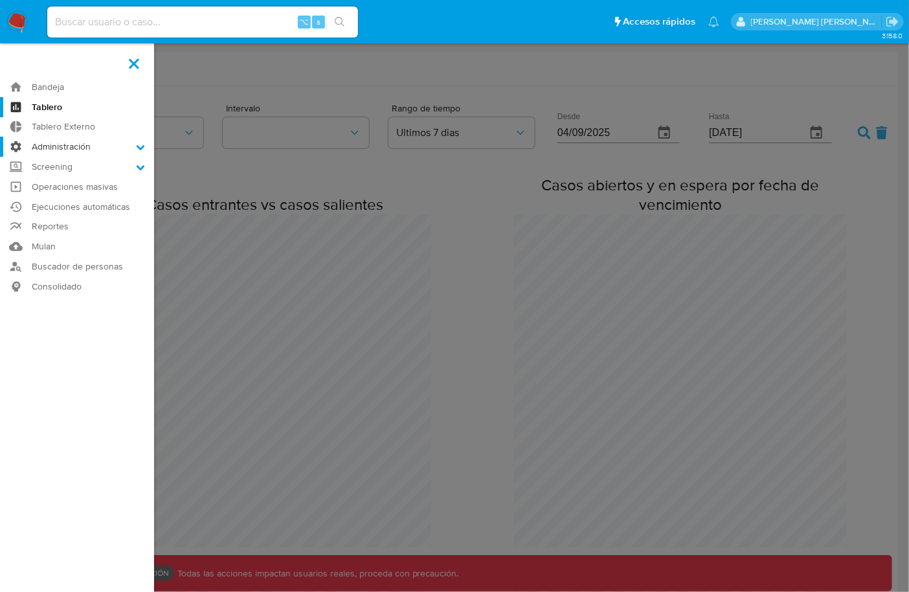
click at [52, 148] on label "Administración" at bounding box center [77, 147] width 154 height 20
click at [0, 0] on input "Administración" at bounding box center [0, 0] width 0 height 0
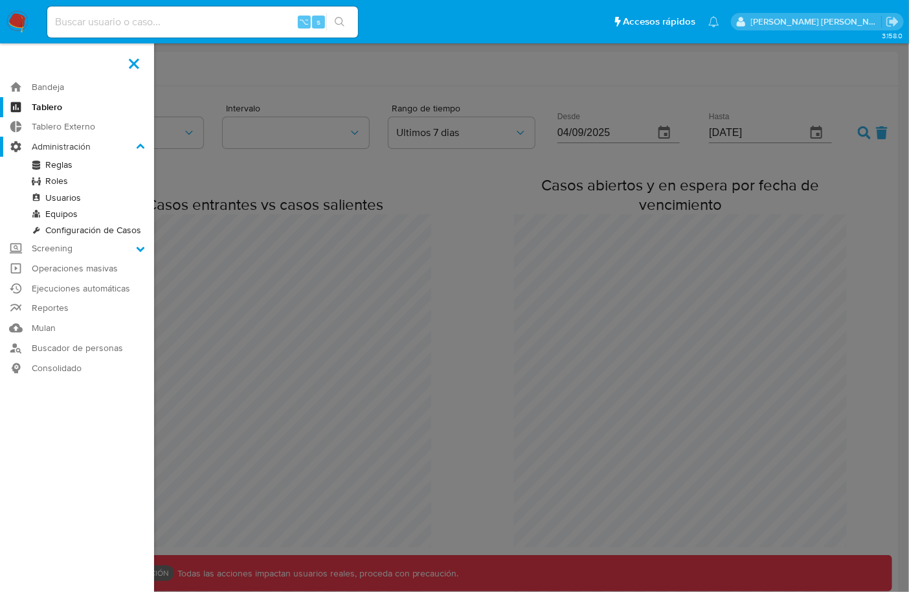
click at [63, 148] on label "Administración" at bounding box center [77, 147] width 154 height 20
click at [0, 0] on input "Administración" at bounding box center [0, 0] width 0 height 0
click at [78, 247] on label "Screening" at bounding box center [77, 248] width 154 height 20
click at [0, 0] on input "Screening" at bounding box center [0, 0] width 0 height 0
click at [74, 184] on link "Administrador de Listas" at bounding box center [77, 185] width 154 height 16
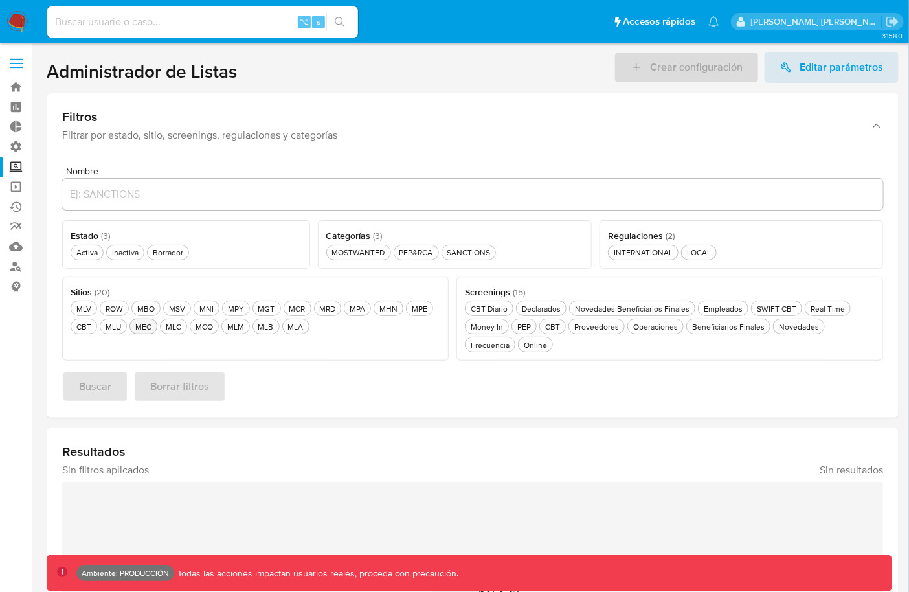
click at [140, 329] on div "MEC MEC" at bounding box center [143, 326] width 21 height 11
click at [154, 326] on icon "button" at bounding box center [158, 327] width 8 height 8
click at [360, 303] on div "MPA MPA" at bounding box center [357, 308] width 21 height 11
click at [361, 311] on div "MPA MPA" at bounding box center [357, 308] width 21 height 11
click at [288, 306] on div "MCR MCR" at bounding box center [297, 308] width 21 height 11
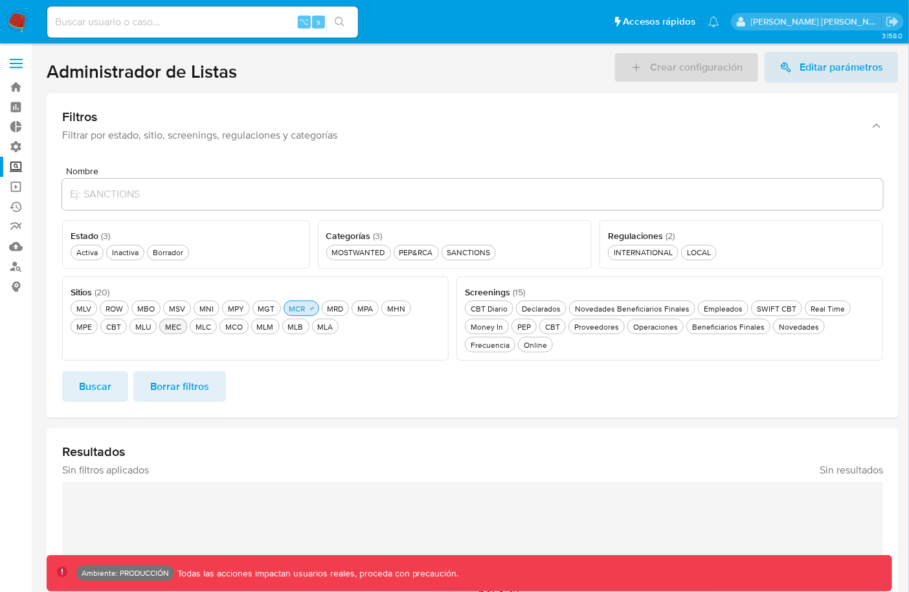
click at [291, 313] on button "MCR MCR" at bounding box center [302, 309] width 36 height 16
click at [314, 308] on button "MRD MRD" at bounding box center [328, 309] width 28 height 16
click at [324, 308] on div "MRD MRD" at bounding box center [327, 308] width 21 height 11
click at [299, 308] on div "MCR MCR" at bounding box center [297, 308] width 21 height 11
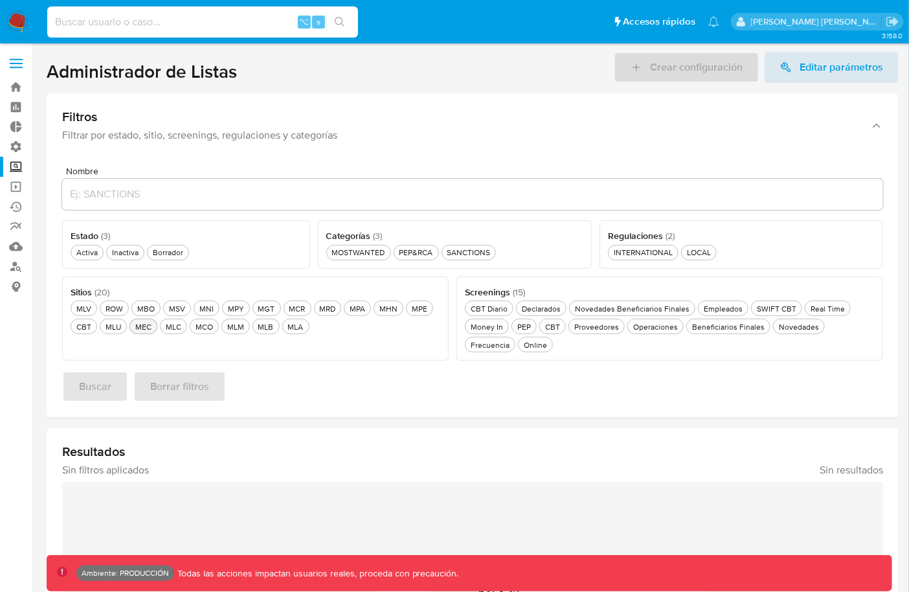
click at [74, 28] on input at bounding box center [202, 22] width 311 height 17
click at [135, 16] on input at bounding box center [202, 22] width 311 height 17
paste input "2091102848"
type input "2091102848"
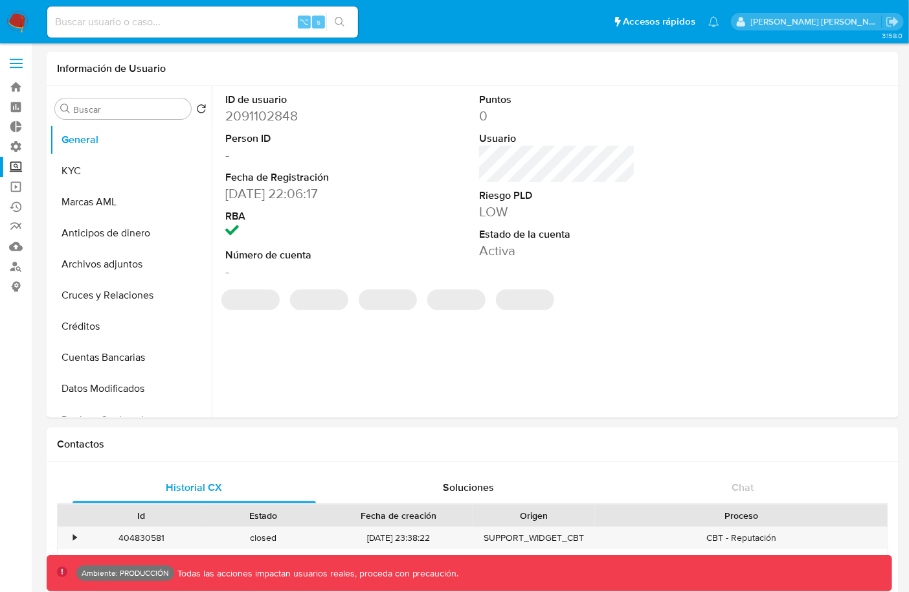
select select "10"
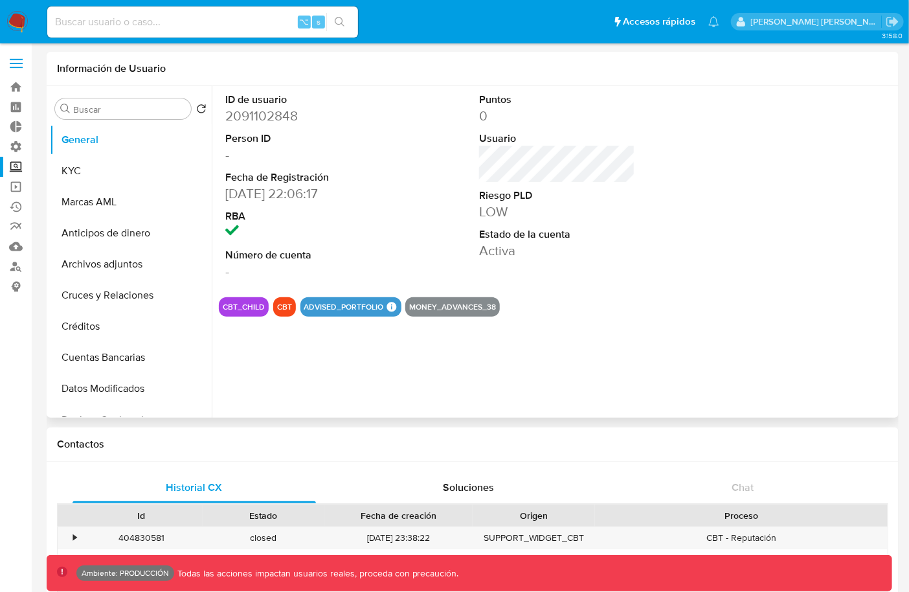
click at [281, 306] on button "CBT" at bounding box center [284, 306] width 15 height 5
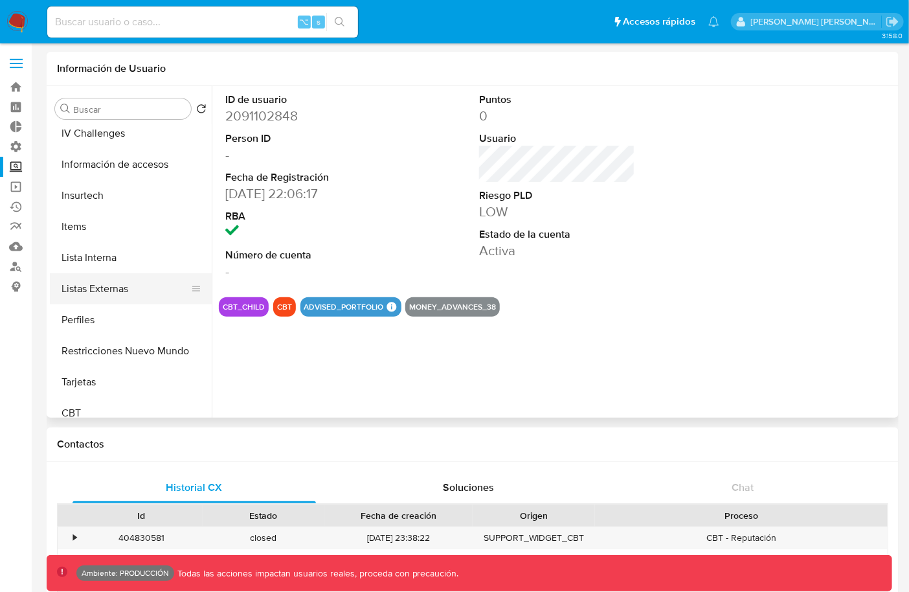
scroll to position [547, 0]
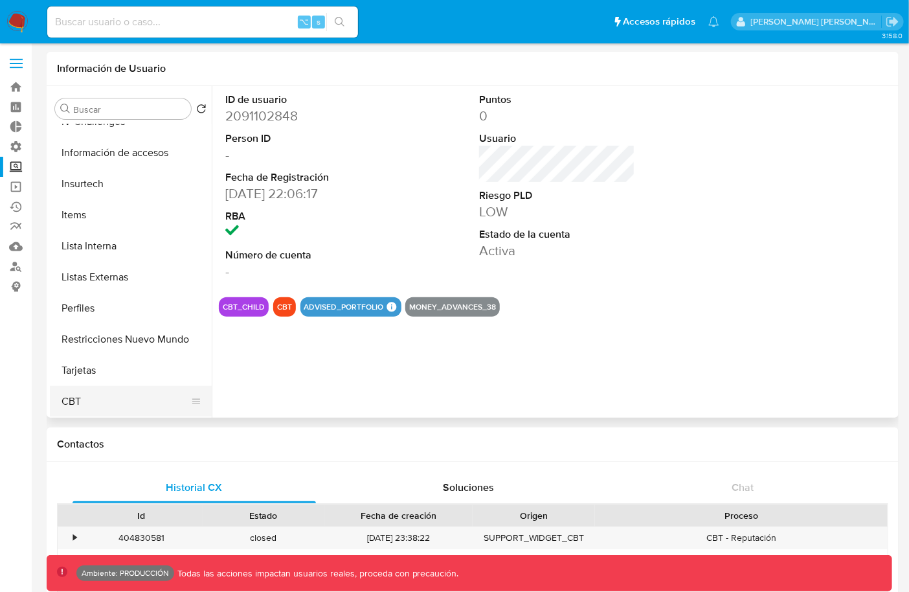
click at [86, 393] on button "CBT" at bounding box center [126, 401] width 152 height 31
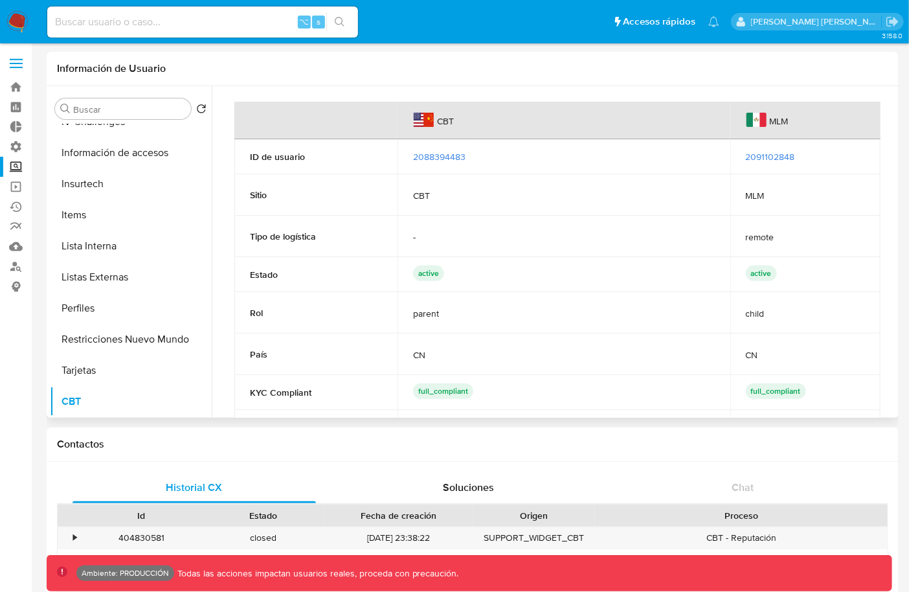
drag, startPoint x: 450, startPoint y: 121, endPoint x: 423, endPoint y: 122, distance: 27.2
click at [423, 122] on div "CBT" at bounding box center [434, 121] width 40 height 17
drag, startPoint x: 480, startPoint y: 158, endPoint x: 406, endPoint y: 158, distance: 73.8
click at [407, 158] on td "2088394483" at bounding box center [564, 156] width 333 height 35
click at [784, 120] on span "MLM" at bounding box center [779, 121] width 19 height 12
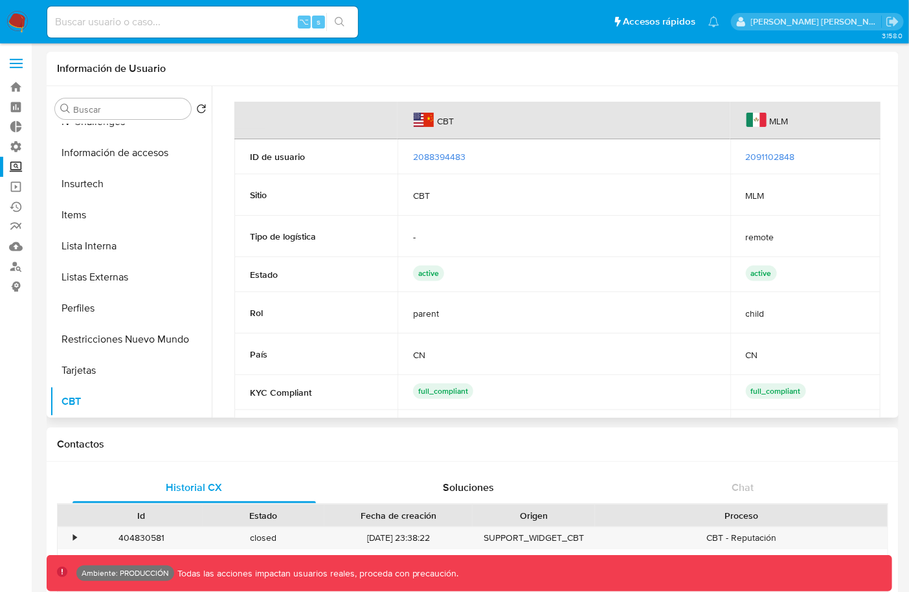
click at [784, 120] on span "MLM" at bounding box center [779, 121] width 19 height 12
drag, startPoint x: 805, startPoint y: 155, endPoint x: 737, endPoint y: 152, distance: 67.4
click at [737, 152] on td "2091102848" at bounding box center [806, 156] width 150 height 35
click at [633, 214] on td "CBT" at bounding box center [564, 194] width 333 height 41
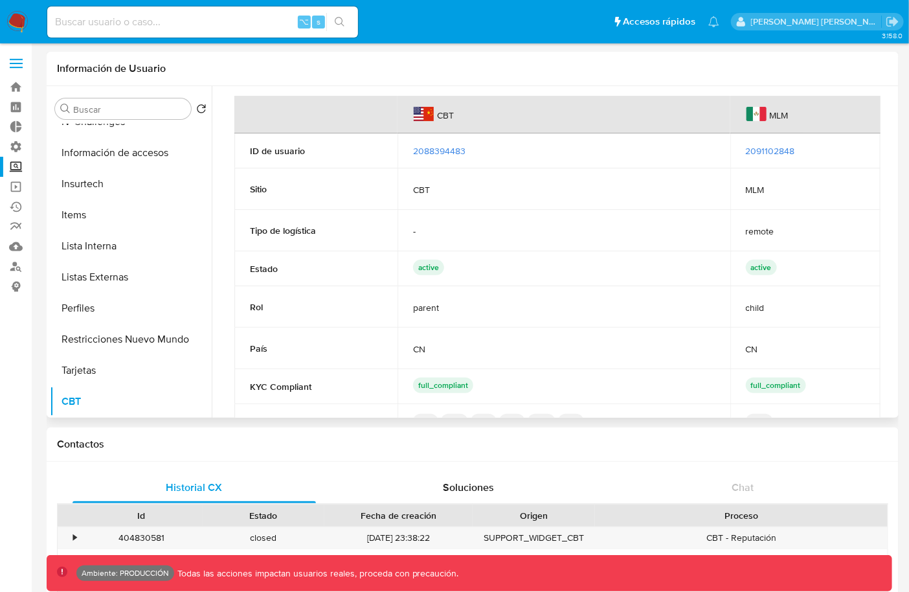
scroll to position [0, 0]
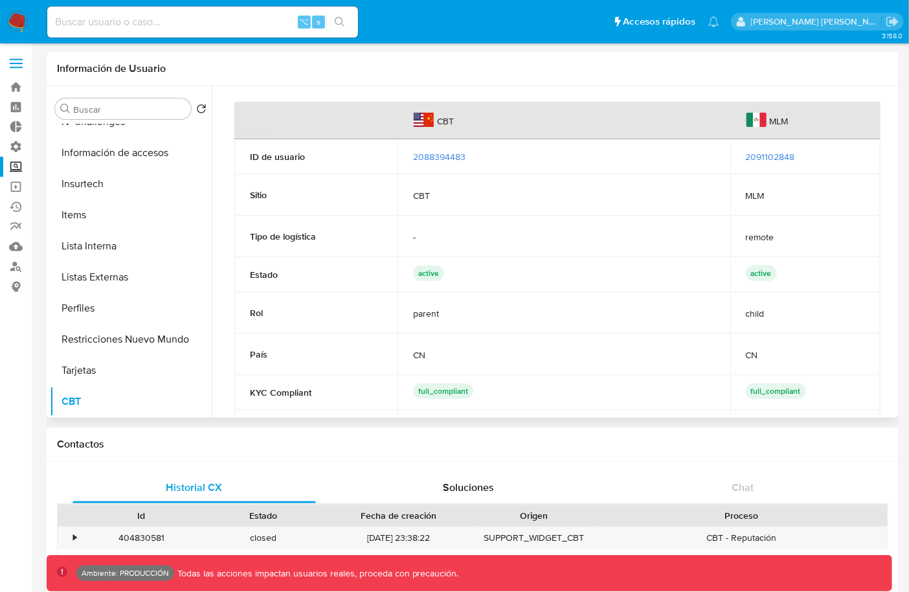
click at [432, 120] on img at bounding box center [424, 120] width 20 height 14
click at [759, 154] on span "2091102848" at bounding box center [770, 156] width 49 height 13
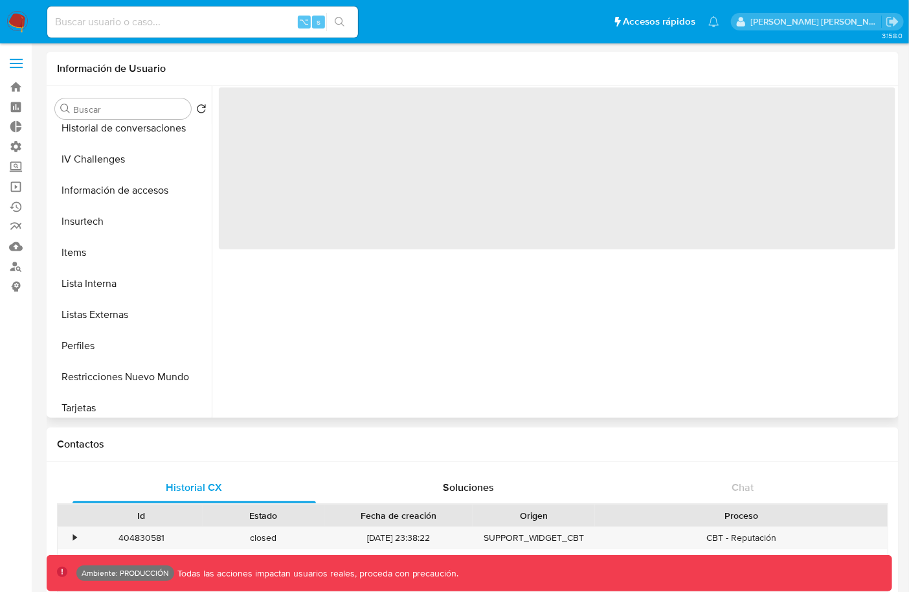
scroll to position [547, 0]
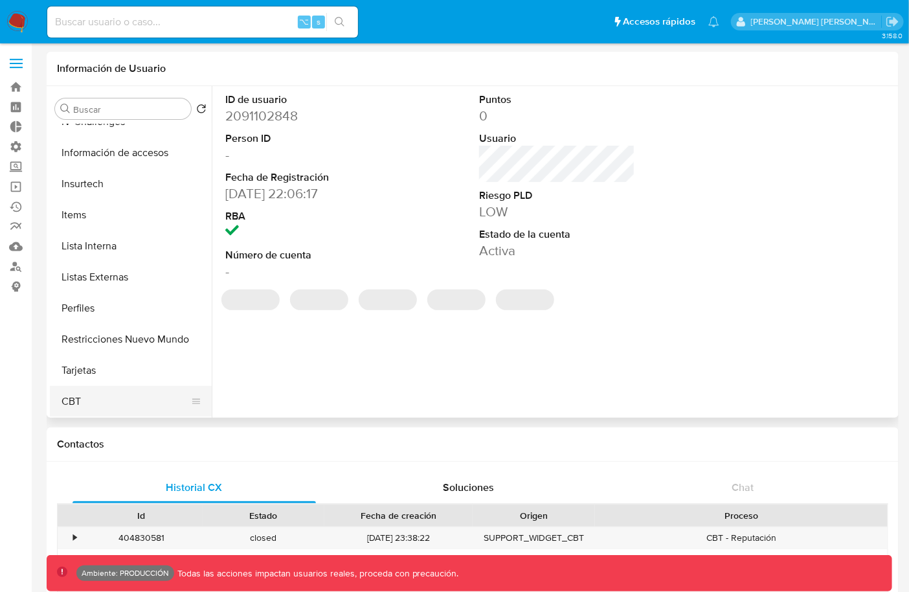
click at [98, 395] on button "CBT" at bounding box center [126, 401] width 152 height 31
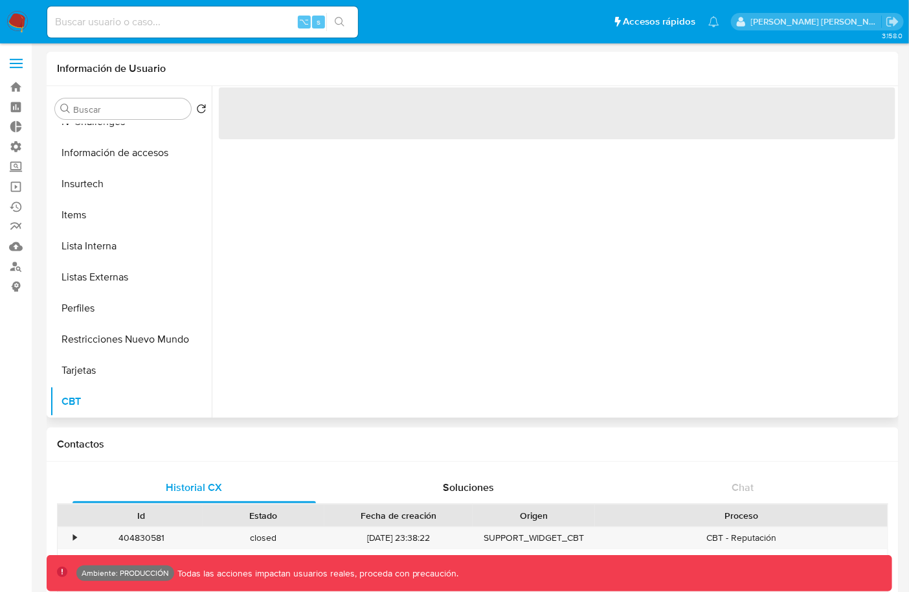
select select "10"
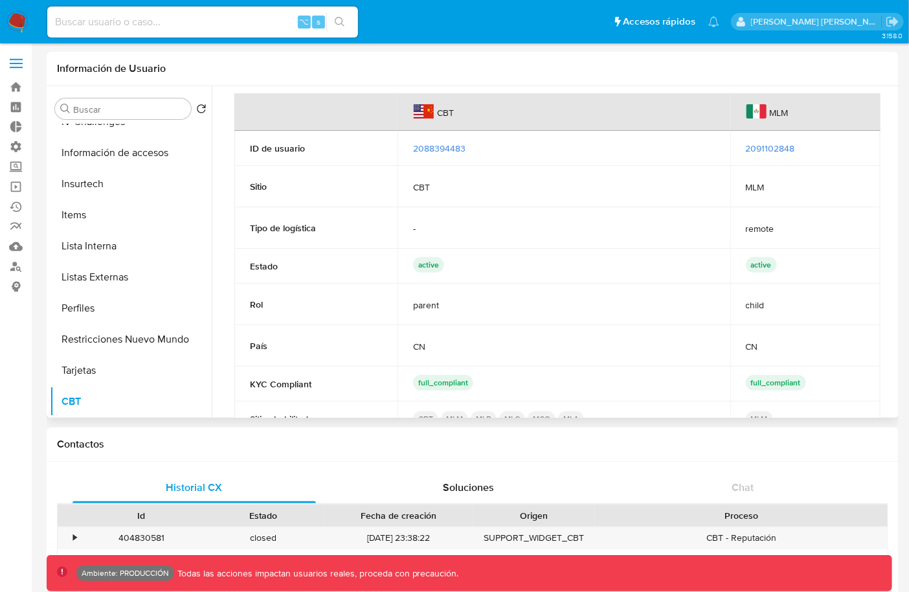
scroll to position [0, 0]
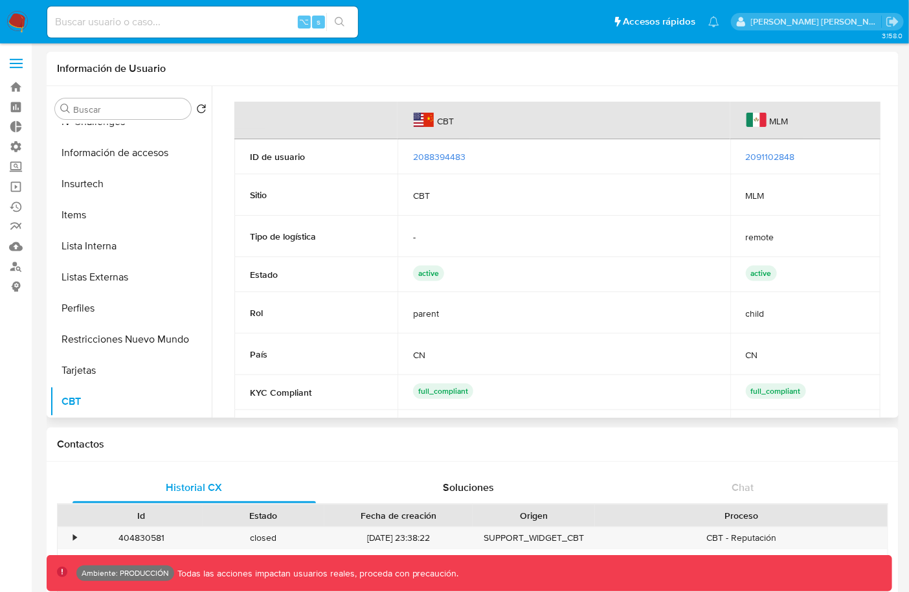
click at [424, 154] on span "2088394483" at bounding box center [439, 156] width 52 height 13
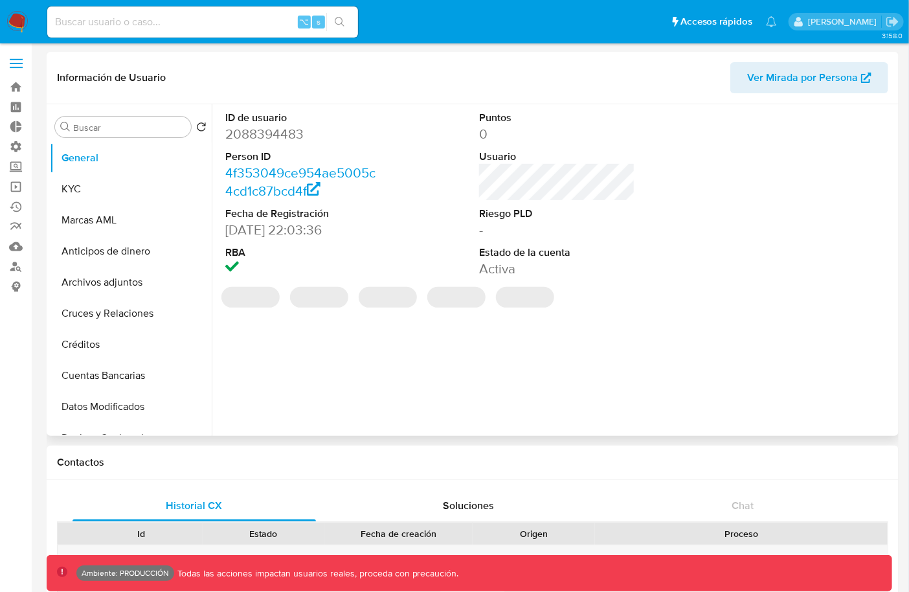
select select "10"
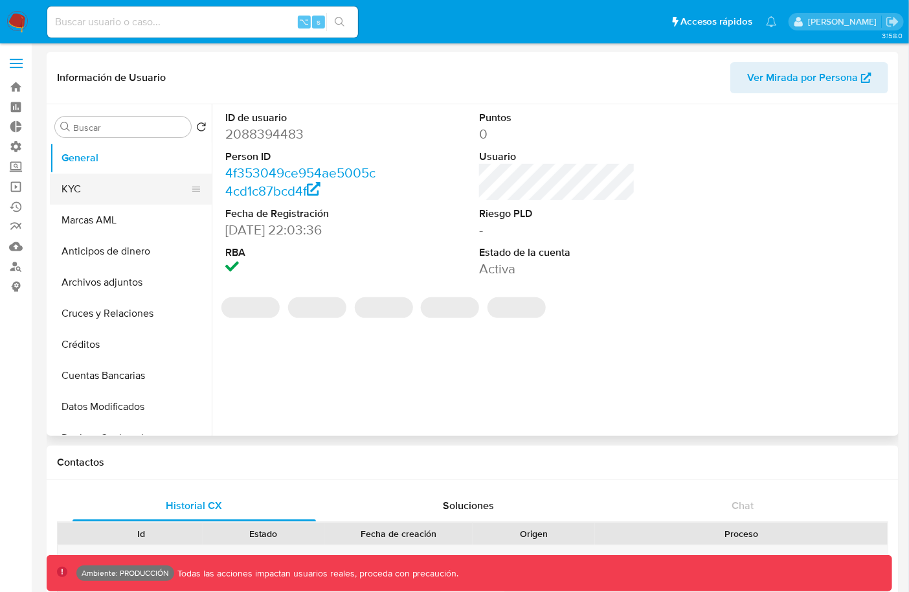
click at [152, 190] on button "KYC" at bounding box center [126, 189] width 152 height 31
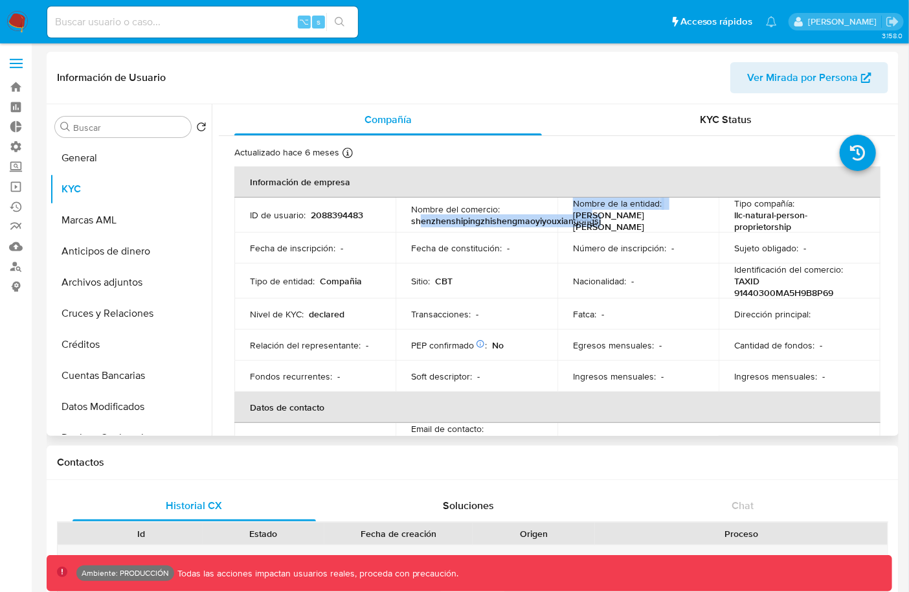
drag, startPoint x: 420, startPoint y: 223, endPoint x: 589, endPoint y: 215, distance: 169.3
click at [589, 215] on tr "ID de usuario : 2088394483 Nombre del comercio : shenzhenshipingzhishengmaoyiyo…" at bounding box center [557, 215] width 646 height 35
click at [597, 220] on p "[PERSON_NAME] [PERSON_NAME]" at bounding box center [635, 220] width 125 height 23
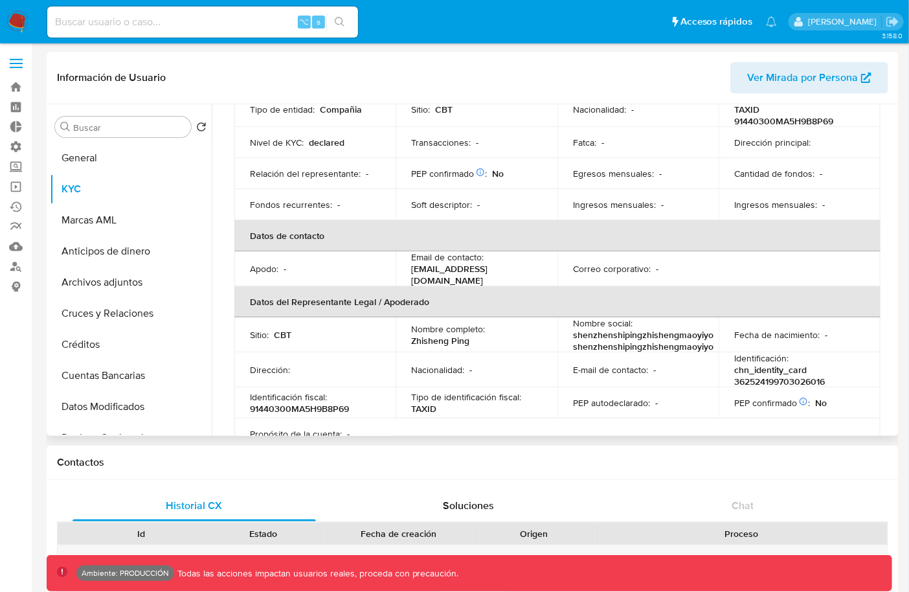
scroll to position [187, 0]
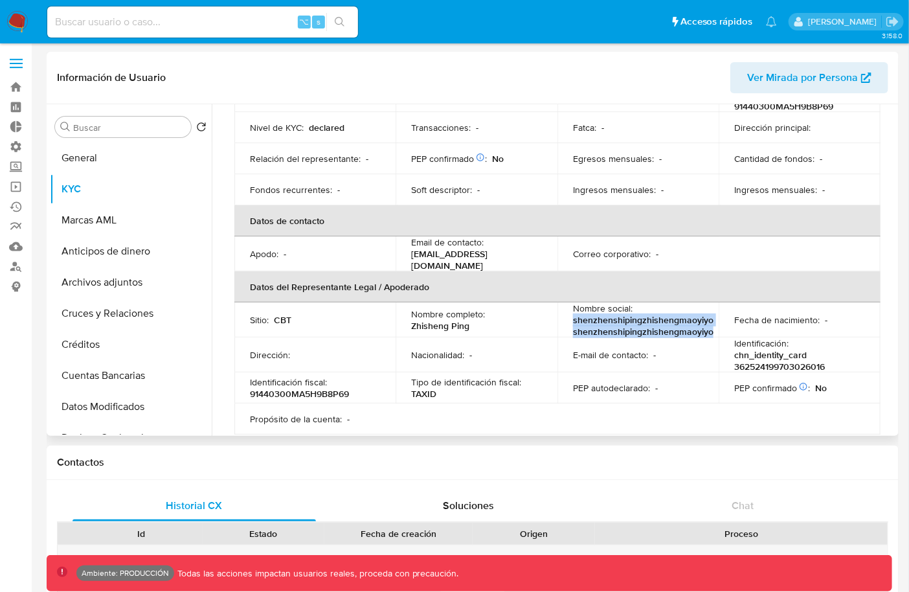
drag, startPoint x: 571, startPoint y: 314, endPoint x: 709, endPoint y: 326, distance: 139.2
click at [709, 327] on p "shenzhenshipingzhishengmaoyiyo shenzhenshipingzhishengmaoyiyo" at bounding box center [643, 325] width 141 height 23
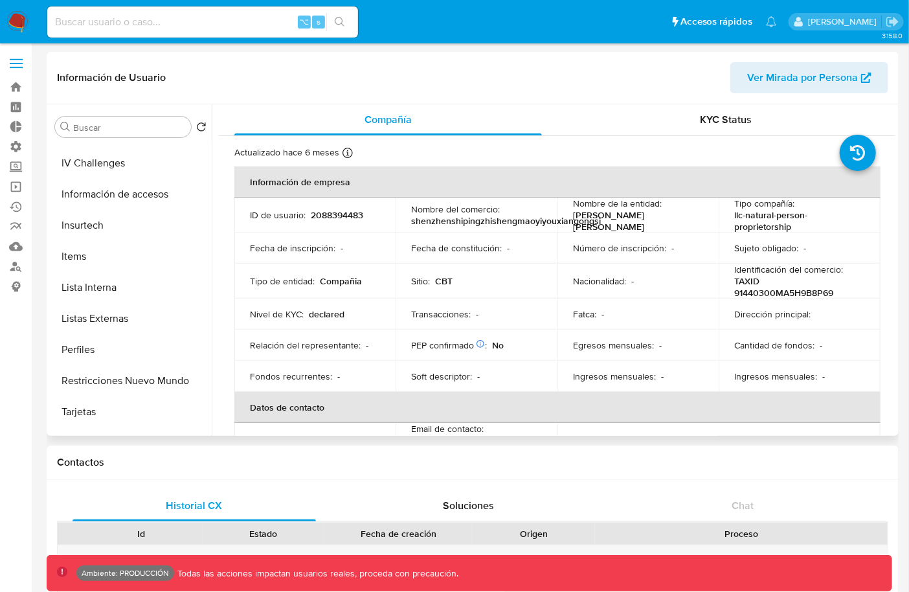
scroll to position [547, 0]
